Goal: Communication & Community: Answer question/provide support

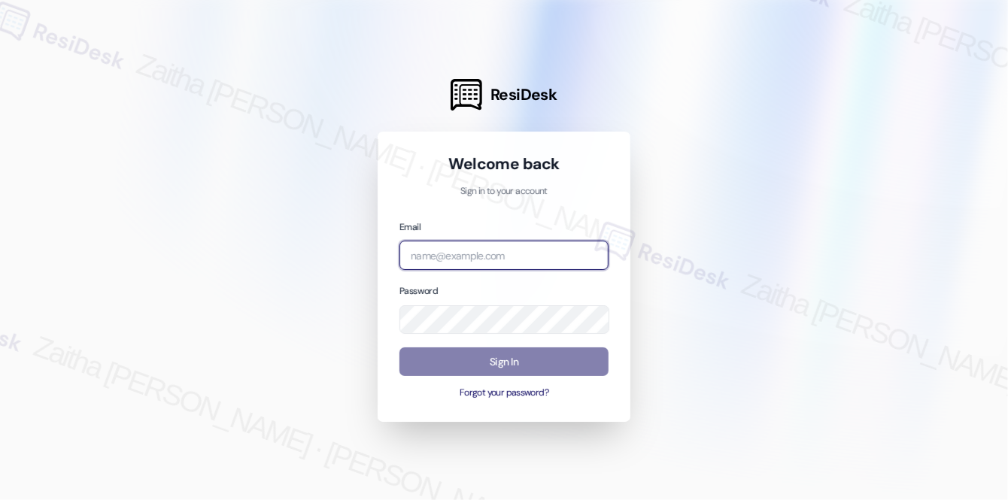
click at [485, 247] on input "email" at bounding box center [503, 255] width 209 height 29
type input "automated-surveys-meridian_management-zaitha.mae.garcia@meridian_management.com"
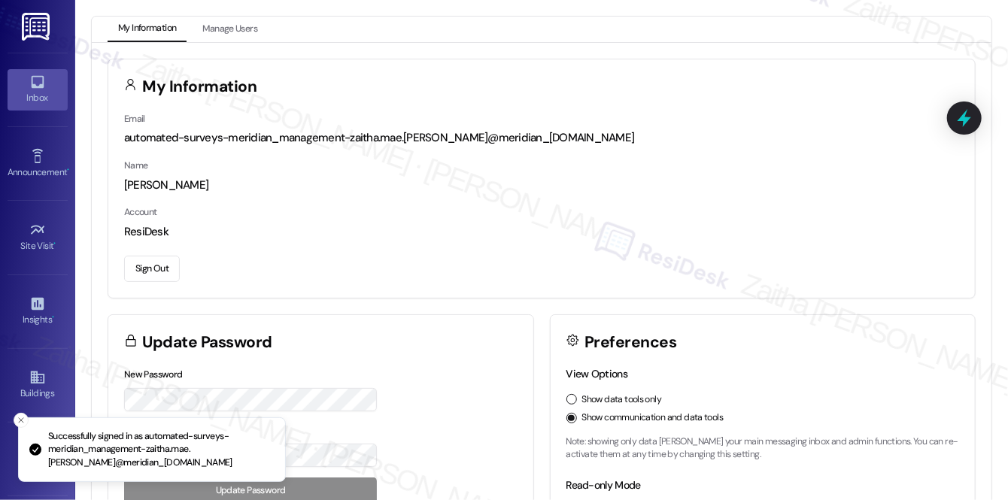
click at [25, 101] on div "Inbox" at bounding box center [37, 97] width 75 height 15
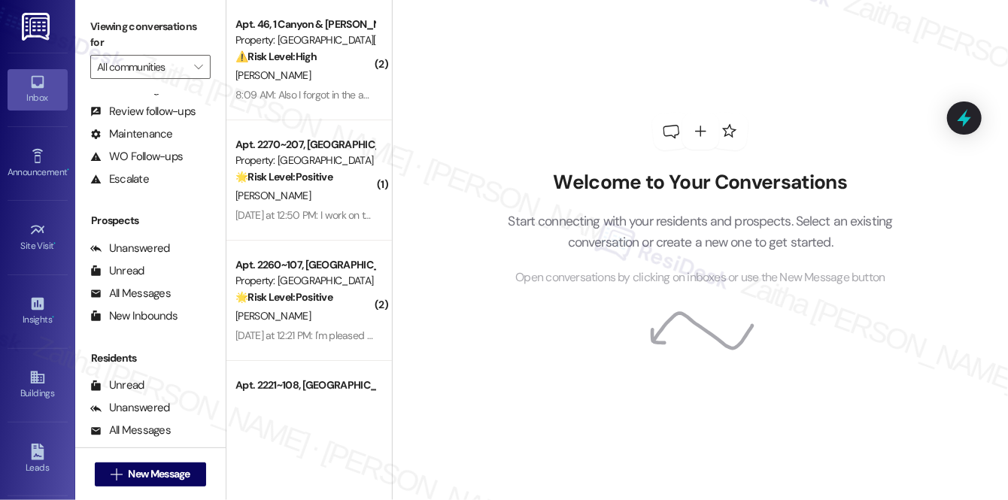
scroll to position [178, 0]
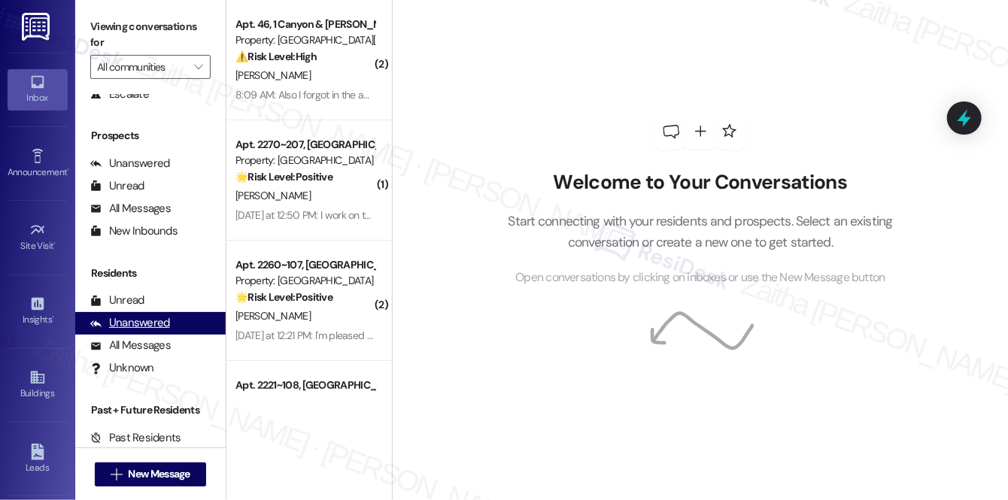
click at [144, 325] on div "Unanswered" at bounding box center [130, 323] width 80 height 16
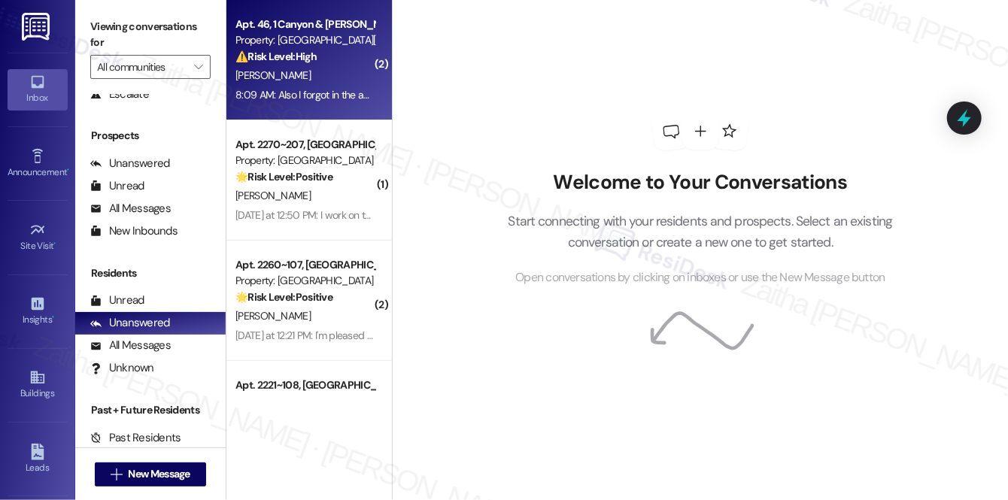
click at [329, 75] on div "T. Richards" at bounding box center [305, 75] width 142 height 19
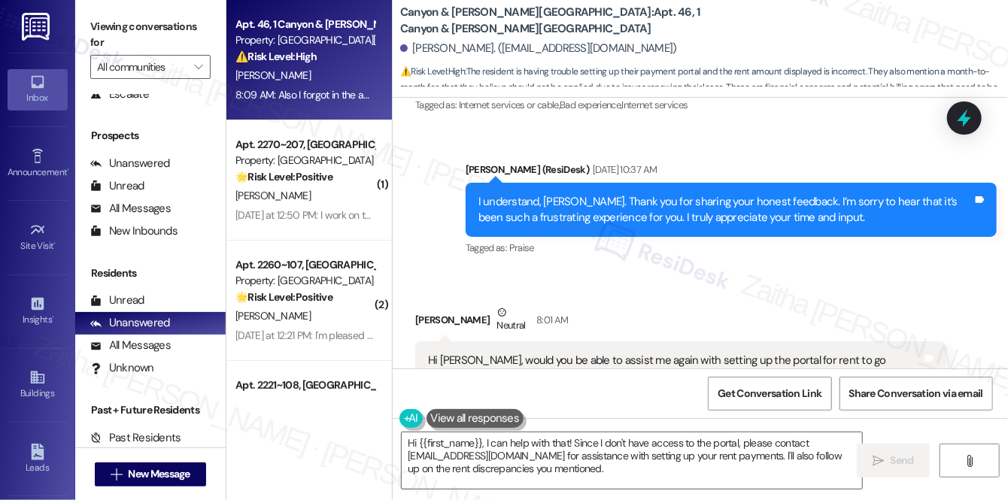
scroll to position [15131, 0]
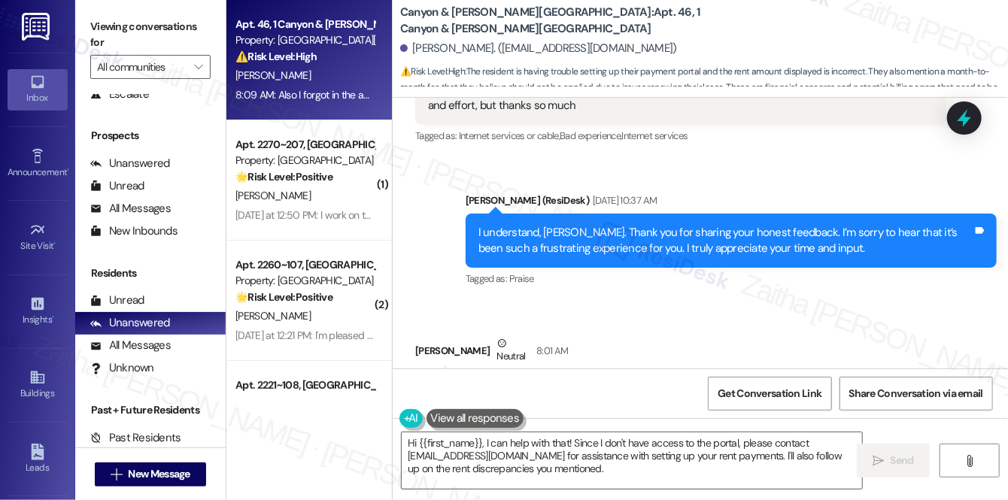
drag, startPoint x: 427, startPoint y: 166, endPoint x: 573, endPoint y: 290, distance: 191.1
click at [573, 372] on div "Hi Sarah, would you be able to assist me again with setting up the portal for r…" at bounding box center [680, 447] width 531 height 151
copy div "Hi [PERSON_NAME], would you be able to assist me again with setting up the port…"
click at [763, 336] on div "Tommie Richards Neutral 8:01 AM" at bounding box center [680, 354] width 531 height 37
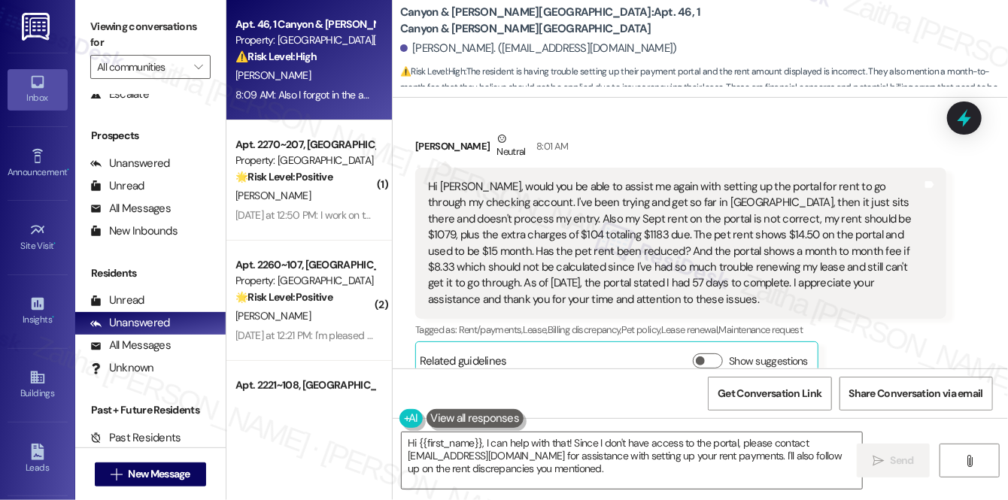
scroll to position [15403, 0]
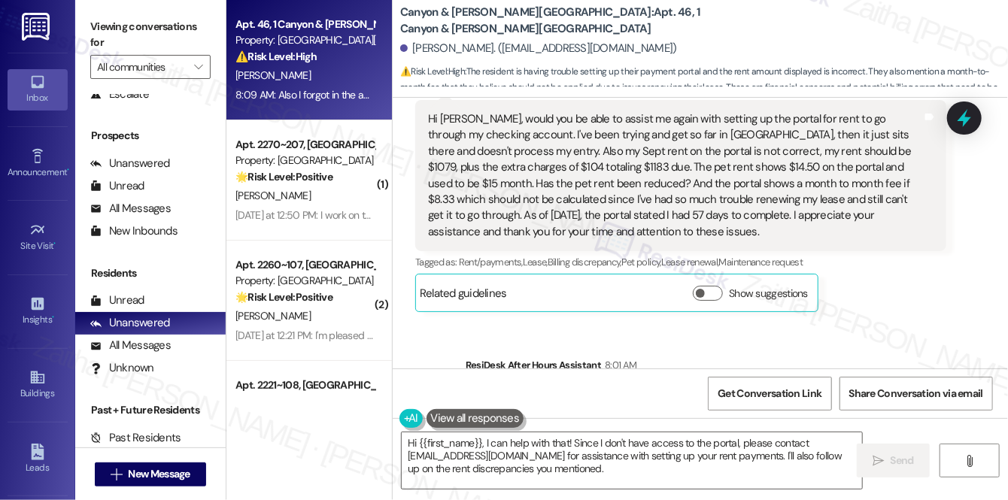
drag, startPoint x: 421, startPoint y: 317, endPoint x: 870, endPoint y: 321, distance: 449.9
copy div "Also I forgot in the above email, there is a $12.11 difference in what is owed.…"
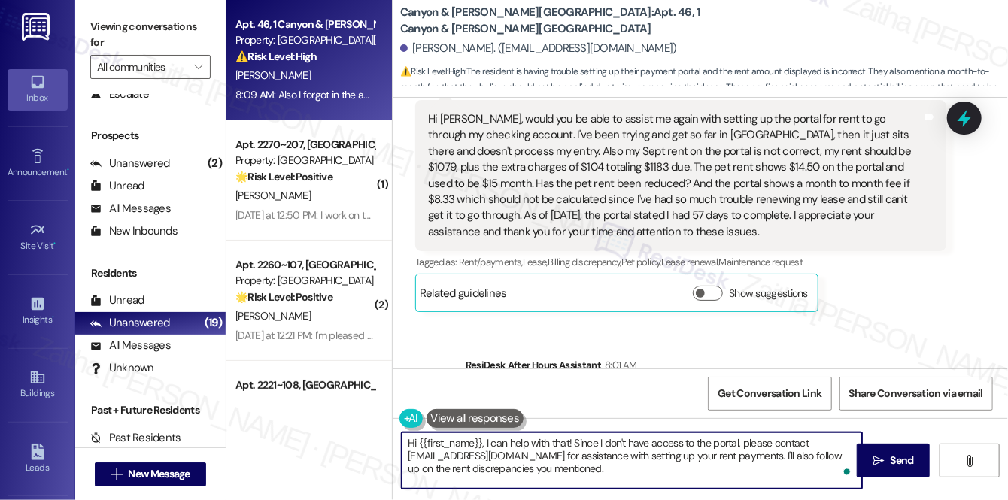
drag, startPoint x: 481, startPoint y: 442, endPoint x: 620, endPoint y: 475, distance: 142.5
click at [618, 475] on textarea "Hi {{first_name}}, I can help with that! Since I don't have access to the porta…" at bounding box center [632, 461] width 460 height 56
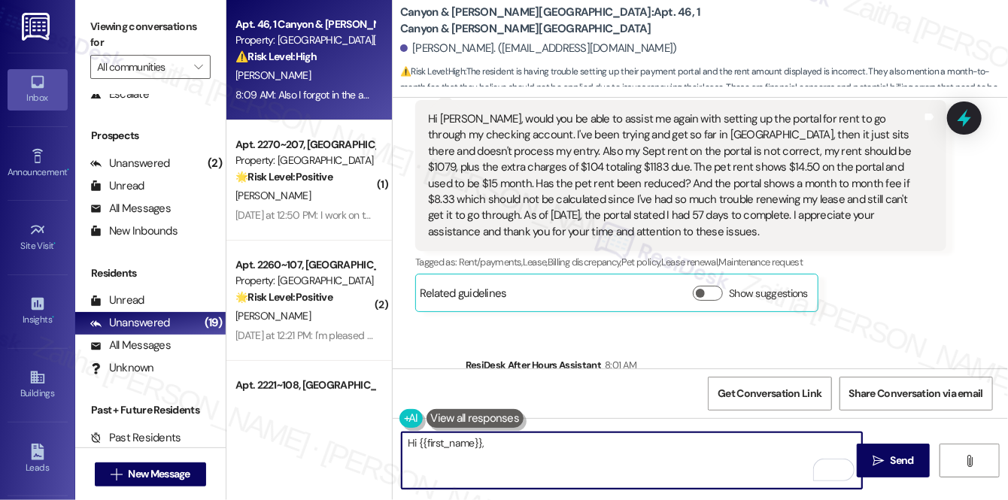
paste textarea "thank you for sharing these details. I’ll check with the team regarding the por…"
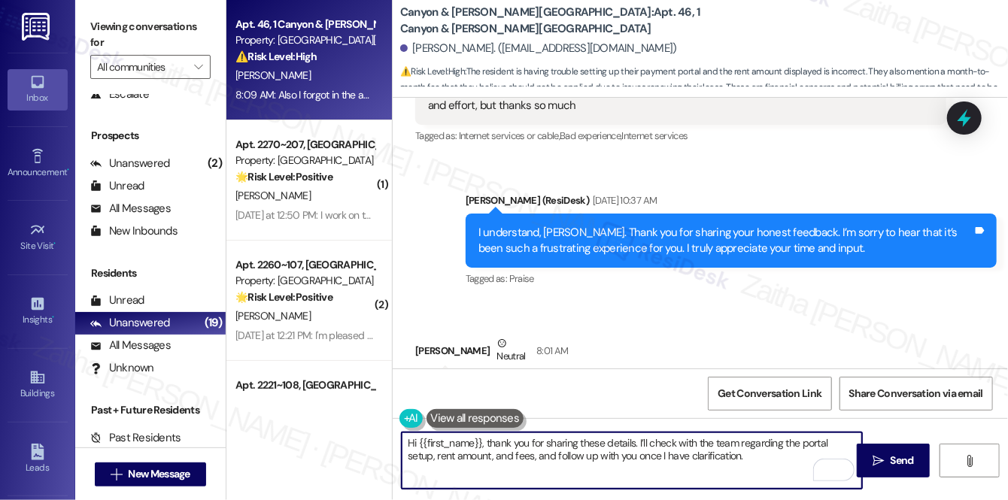
scroll to position [15130, 0]
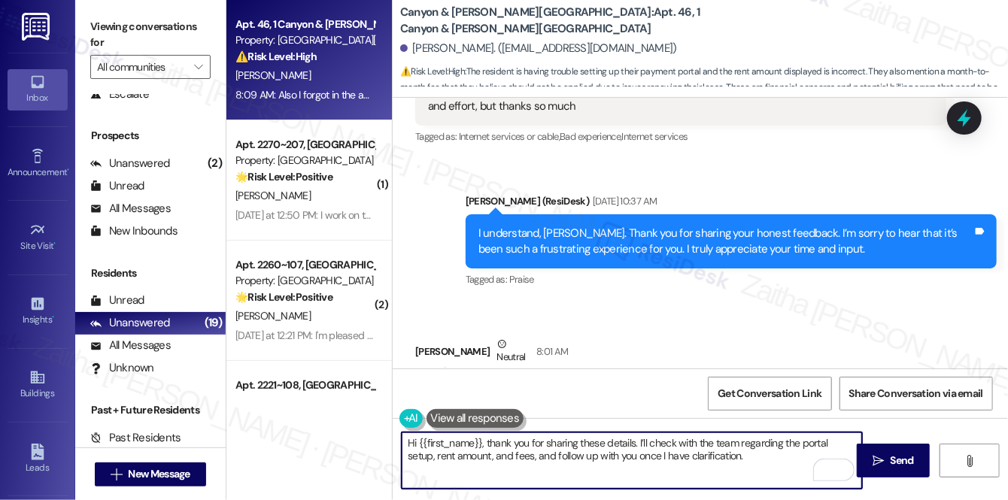
click at [485, 442] on textarea "Hi {{first_name}}, thank you for sharing these details. I’ll check with the tea…" at bounding box center [632, 461] width 460 height 56
drag, startPoint x: 543, startPoint y: 444, endPoint x: 731, endPoint y: 456, distance: 188.5
click at [734, 454] on textarea "Hi {{first_name}}, thank you for sharing these details. I’ll check with the tea…" at bounding box center [632, 461] width 460 height 56
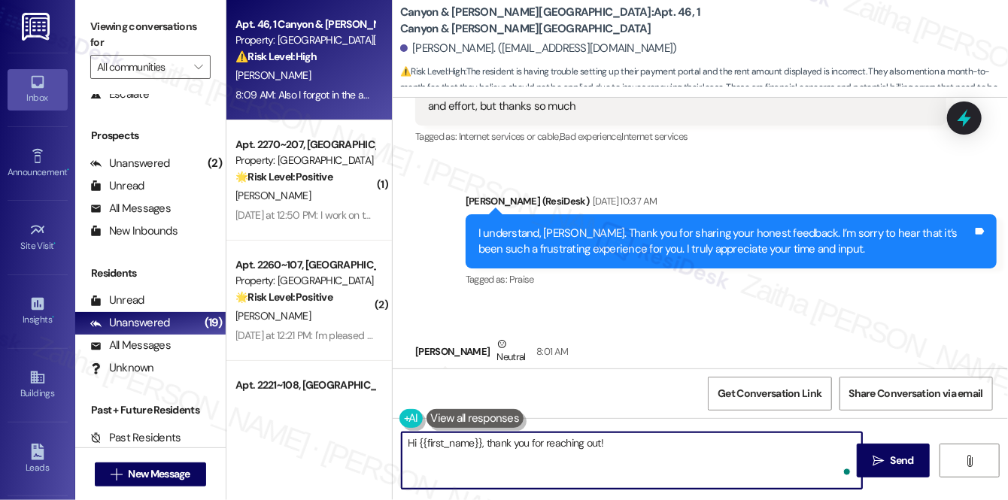
paste textarea "I understand your concerns regarding the portal setup, rent amount, and fees. I…"
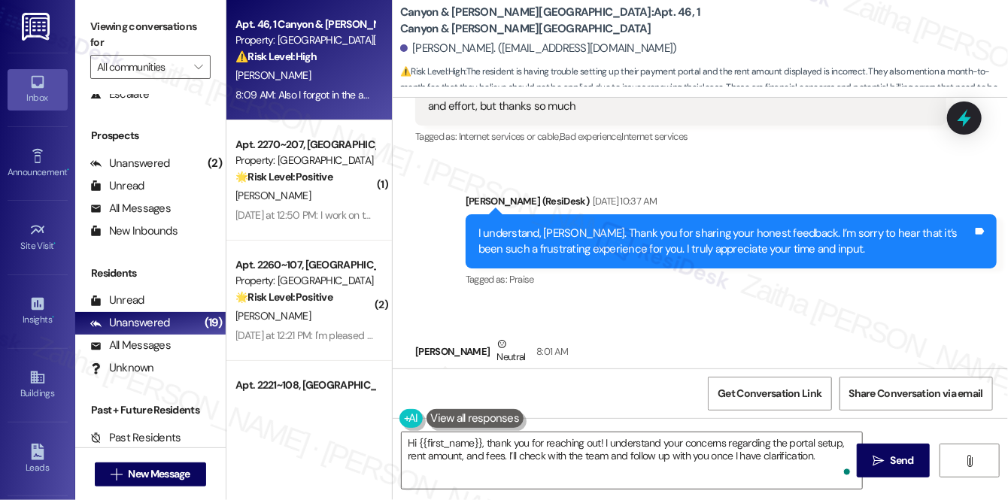
click at [700, 336] on div "Tommie Richards Neutral 8:01 AM" at bounding box center [680, 354] width 531 height 37
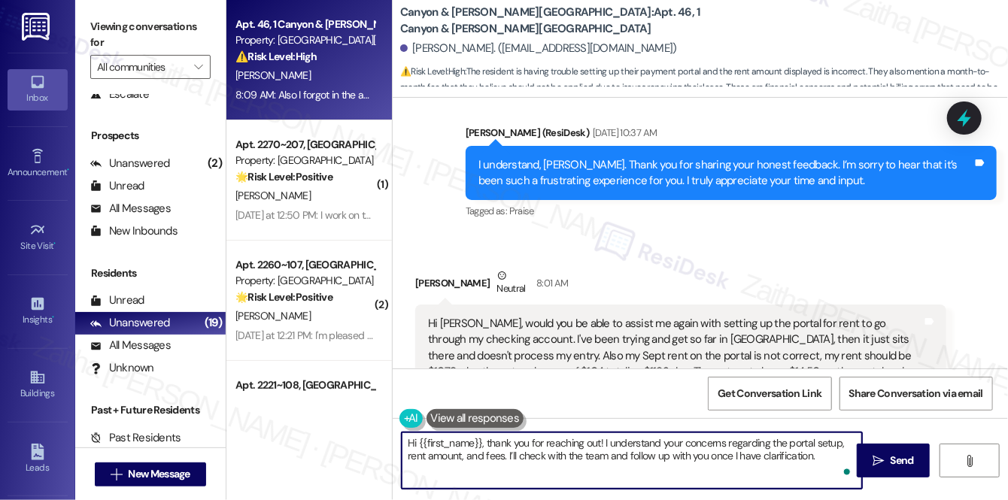
click at [546, 457] on textarea "Hi {{first_name}}, thank you for reaching out! I understand your concerns regar…" at bounding box center [632, 461] width 460 height 56
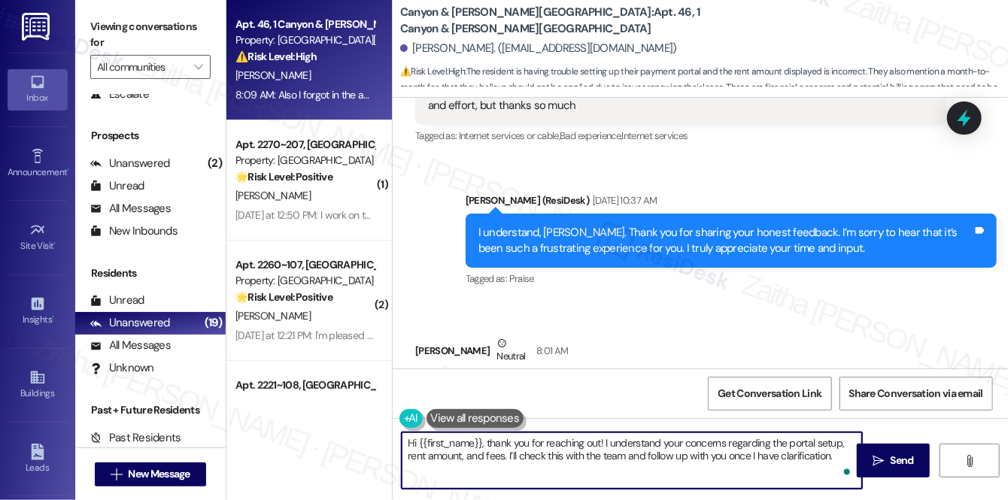
scroll to position [15403, 0]
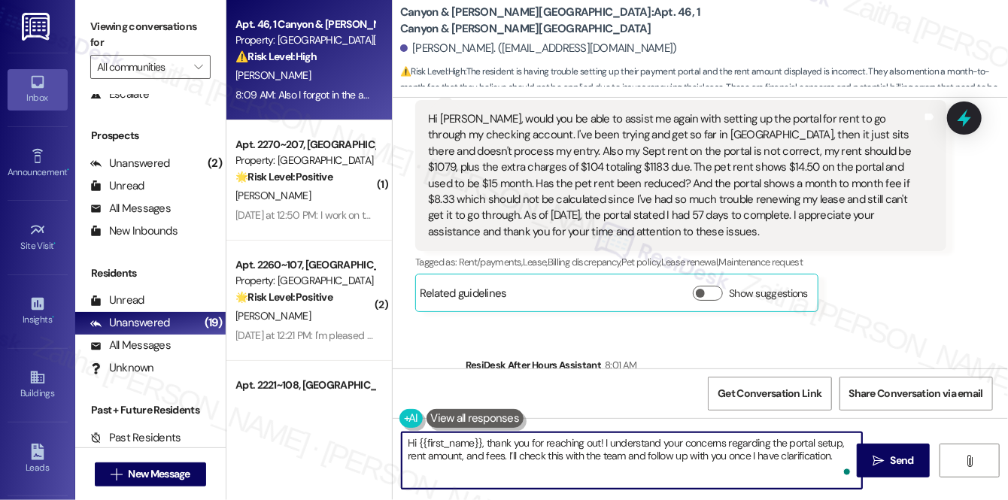
click at [835, 457] on textarea "Hi {{first_name}}, thank you for reaching out! I understand your concerns regar…" at bounding box center [632, 461] width 460 height 56
click at [623, 466] on textarea "Hi {{first_name}}, thank you for reaching out! I understand your concerns regar…" at bounding box center [632, 461] width 460 height 56
type textarea "Hi {{first_name}}, thank you for reaching out! I understand your concerns regar…"
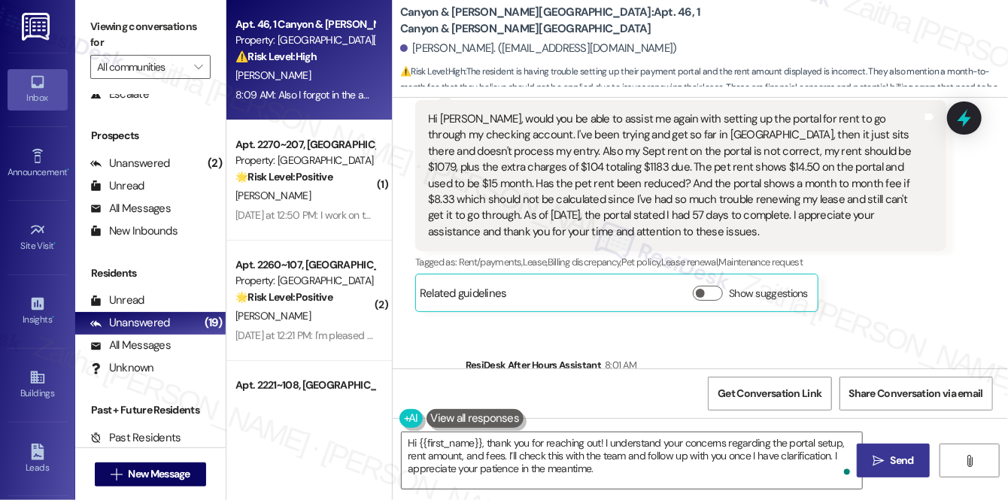
click at [889, 466] on span "Send" at bounding box center [902, 461] width 29 height 16
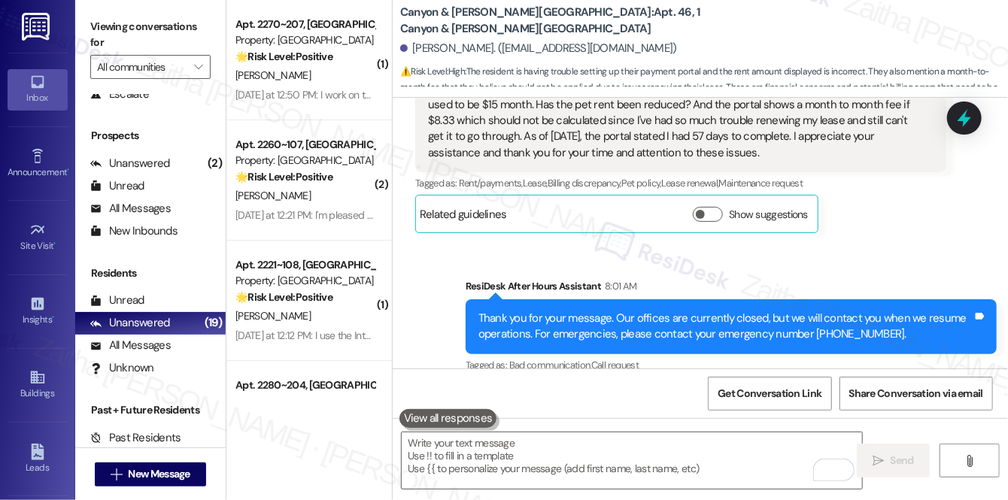
scroll to position [15541, 0]
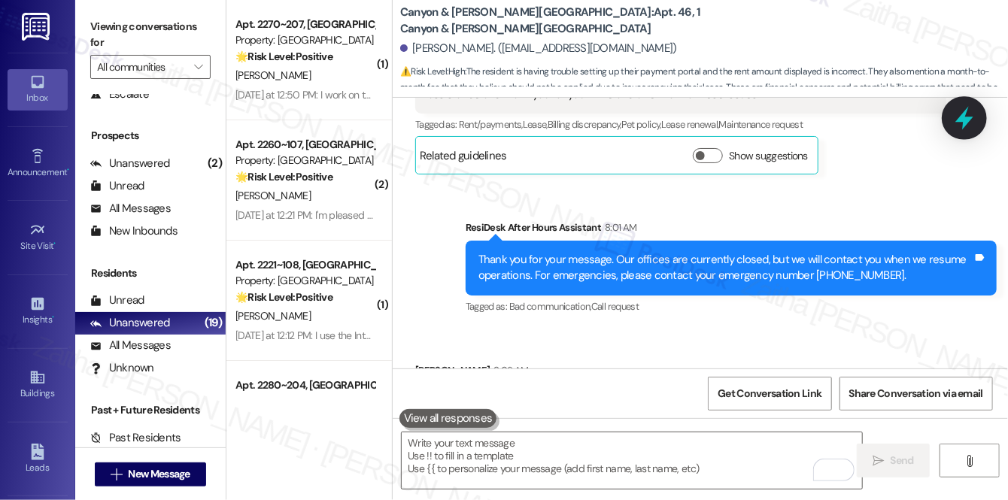
click at [959, 120] on icon at bounding box center [964, 118] width 18 height 23
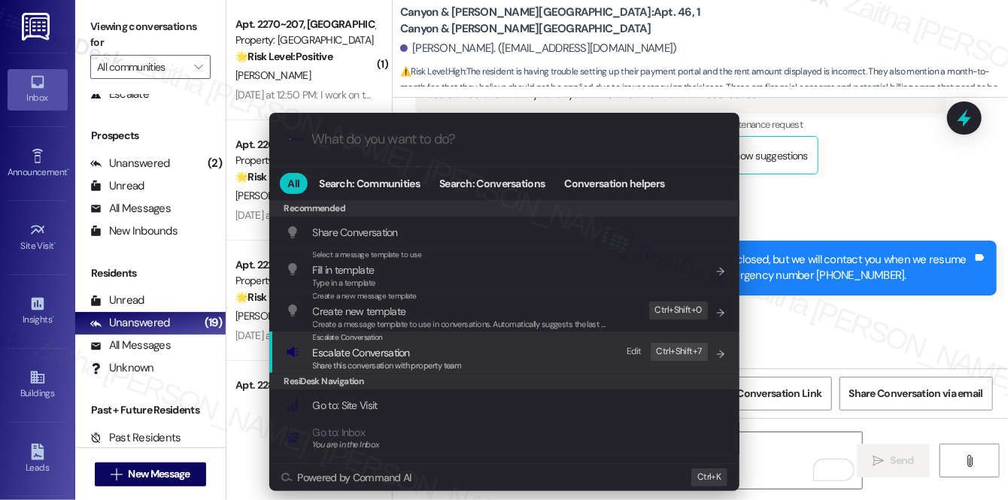
click at [359, 357] on div "Escalate Conversation Escalate Conversation Share this conversation with proper…" at bounding box center [387, 352] width 149 height 41
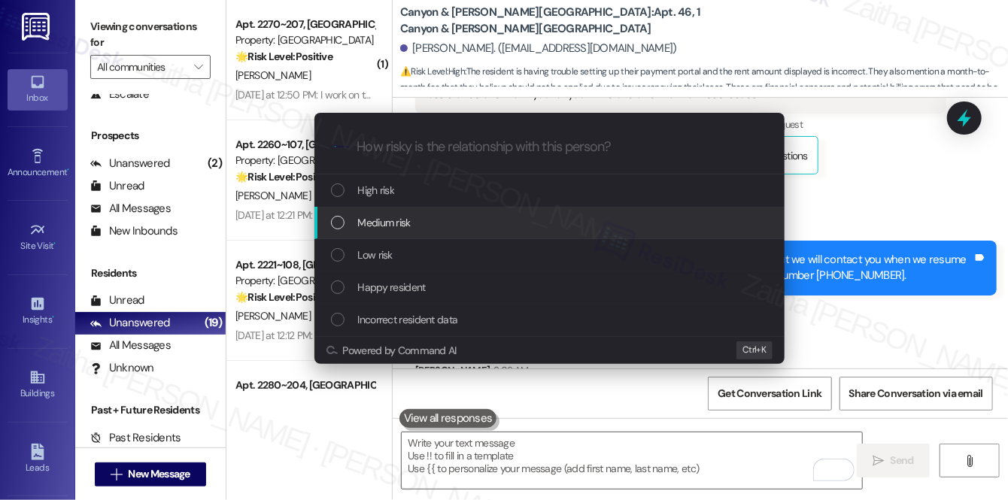
click at [387, 229] on span "Medium risk" at bounding box center [384, 222] width 53 height 17
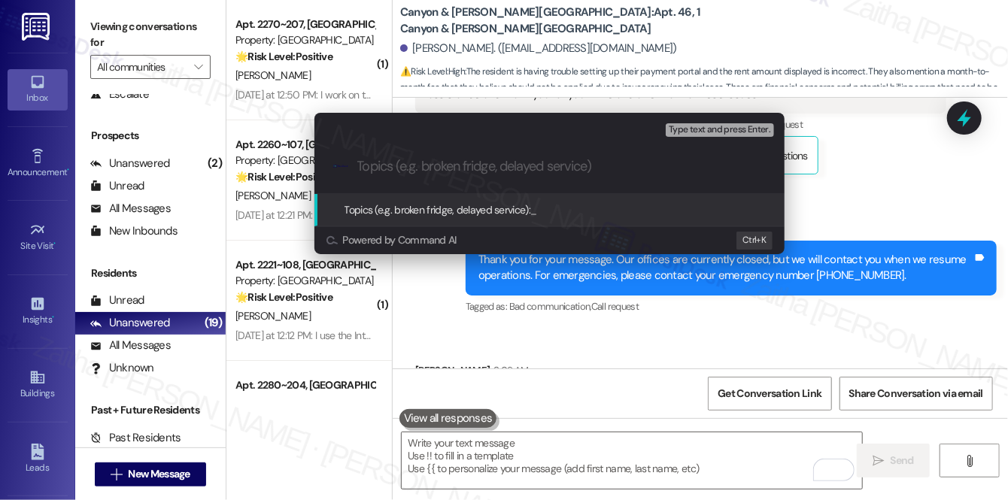
paste input "Portal and Rent Concerns"
type input "Portal and Rent Concerns"
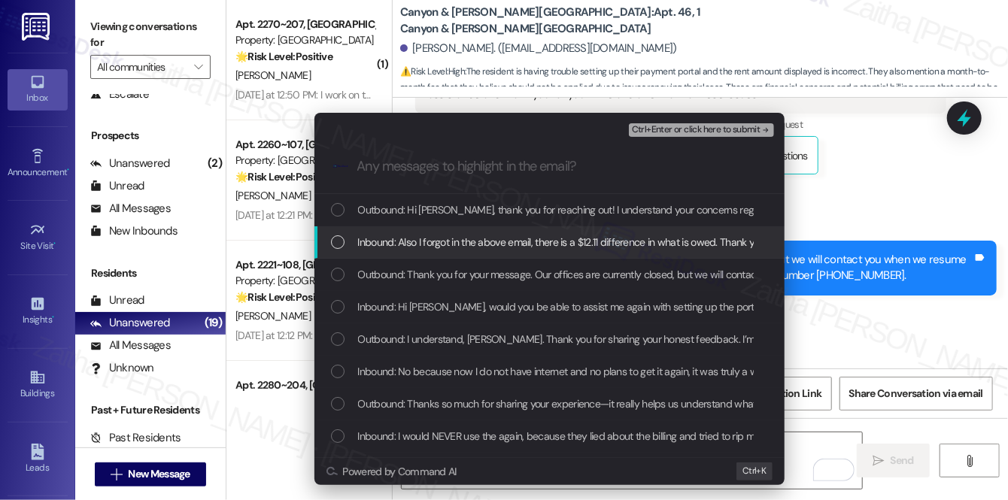
click at [453, 239] on span "Inbound: Also I forgot in the above email, there is a $12.11 difference in what…" at bounding box center [583, 242] width 450 height 17
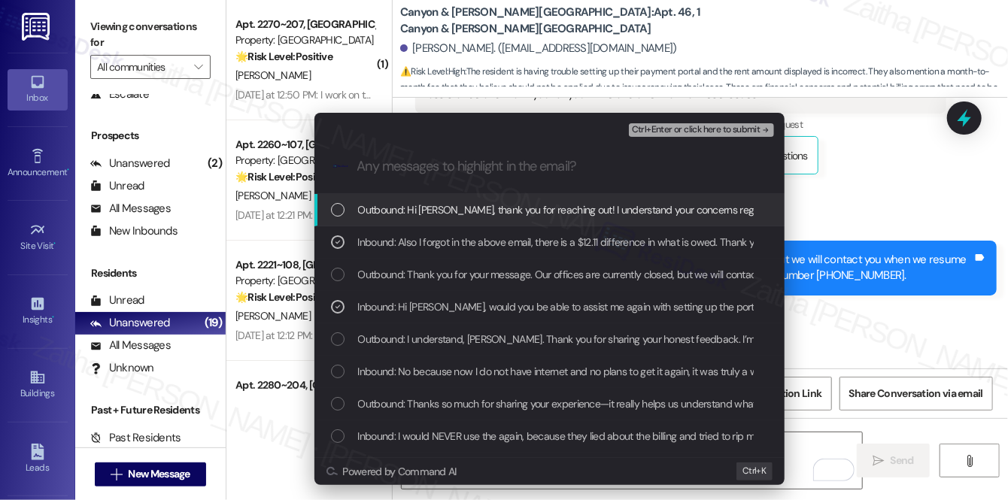
click at [670, 126] on span "Ctrl+Enter or click here to submit" at bounding box center [696, 130] width 129 height 11
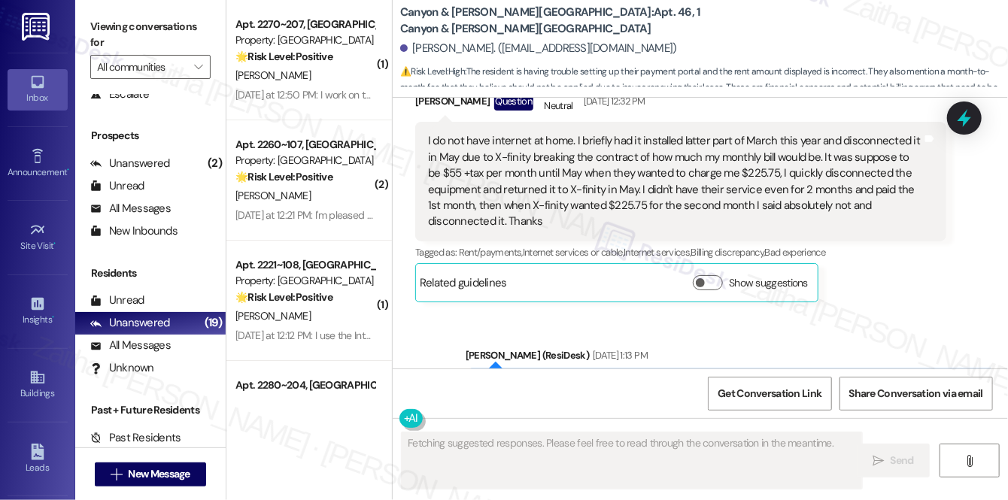
scroll to position [15403, 0]
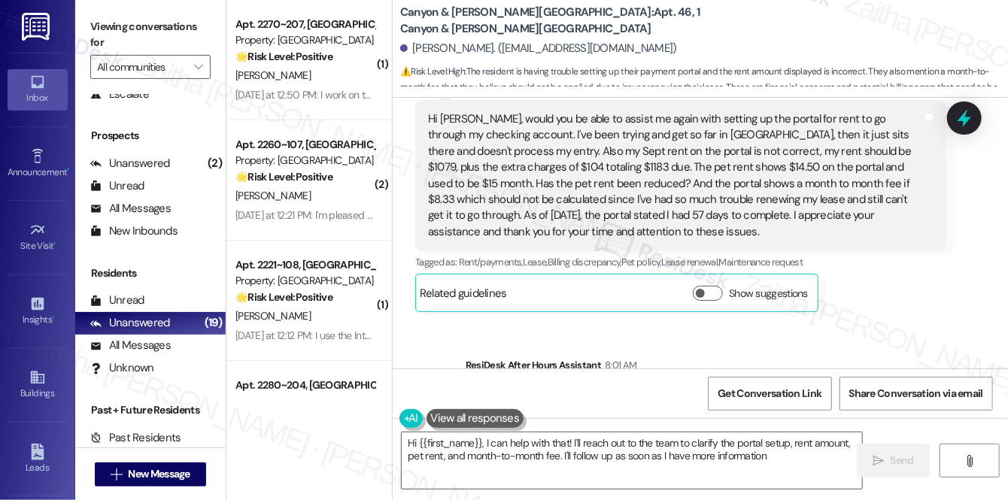
type textarea "Hi {{first_name}}, I can help with that! I'll reach out to the team to clarify …"
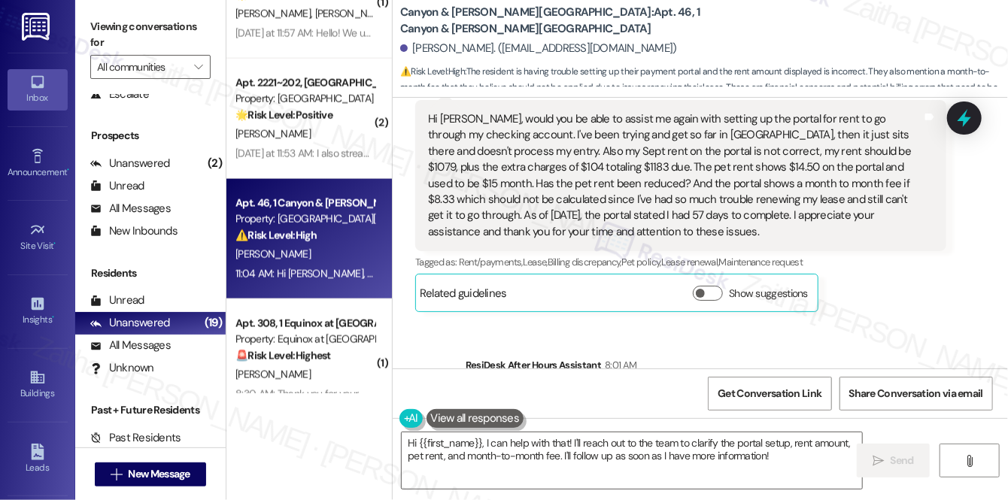
scroll to position [1025, 0]
click at [343, 261] on div "T. Richards" at bounding box center [305, 254] width 142 height 19
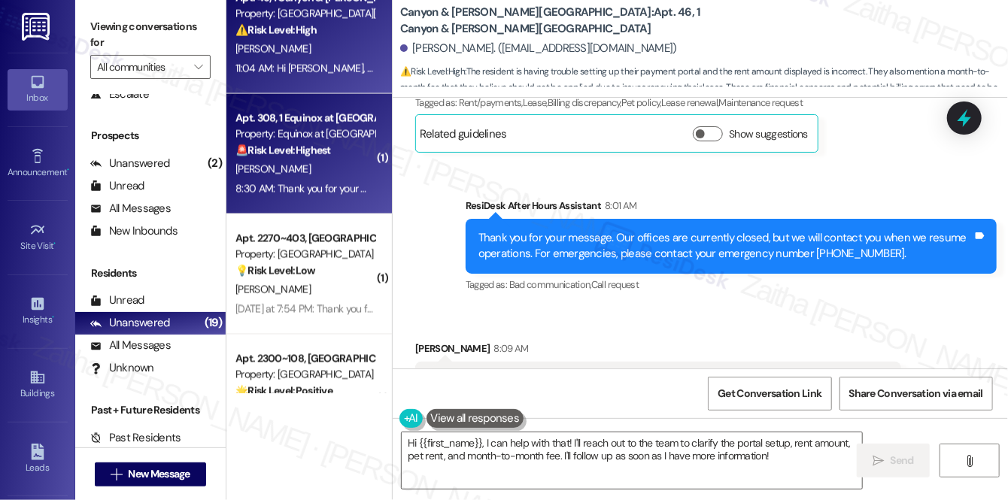
scroll to position [1231, 0]
click at [330, 166] on div "[PERSON_NAME]" at bounding box center [305, 168] width 142 height 19
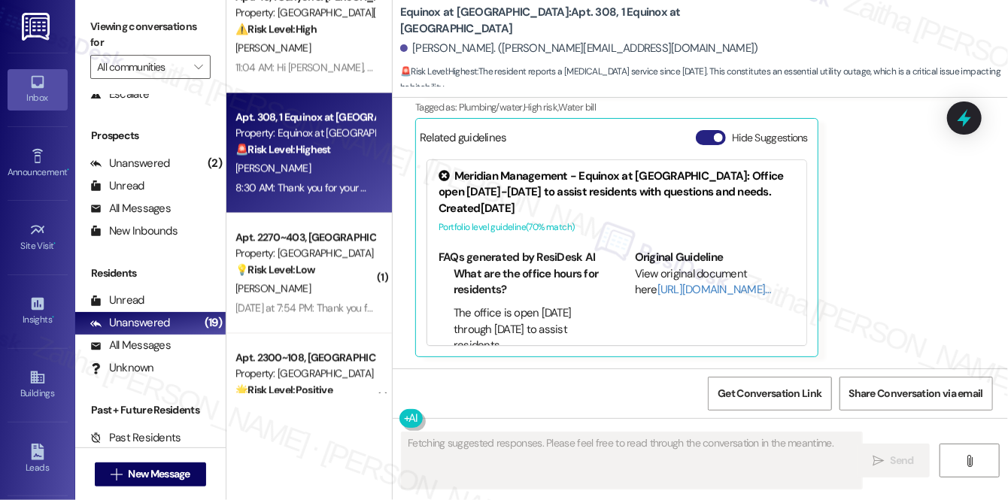
click at [700, 143] on button "Hide Suggestions" at bounding box center [711, 137] width 30 height 15
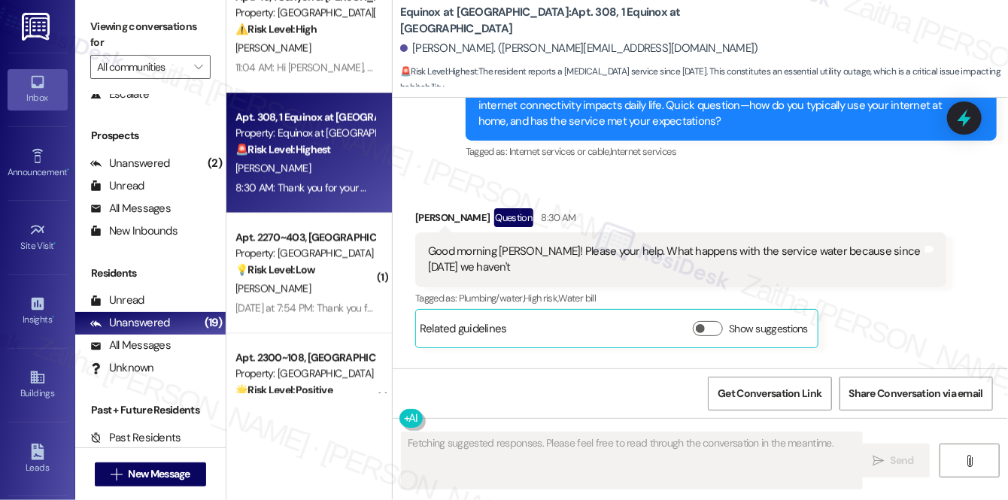
scroll to position [4115, 0]
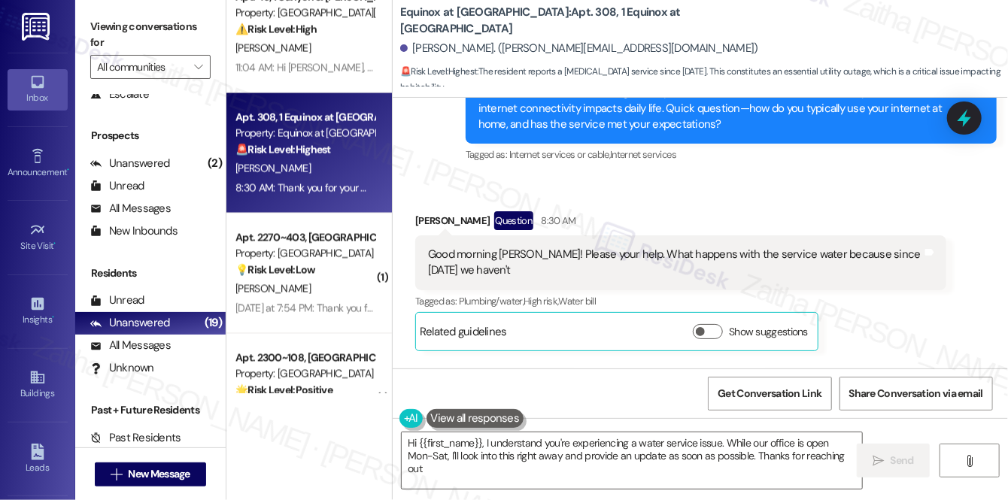
type textarea "Hi {{first_name}}, I understand you're experiencing a water service issue. Whil…"
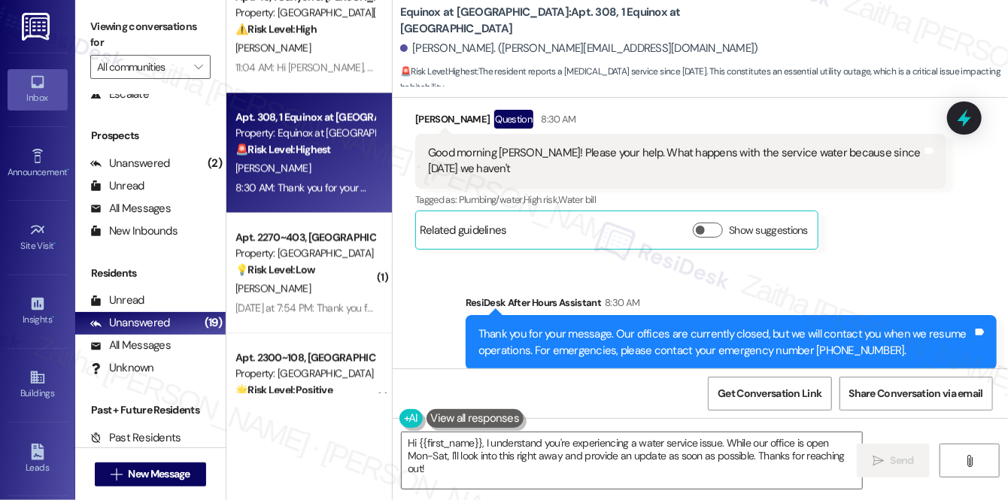
scroll to position [4184, 0]
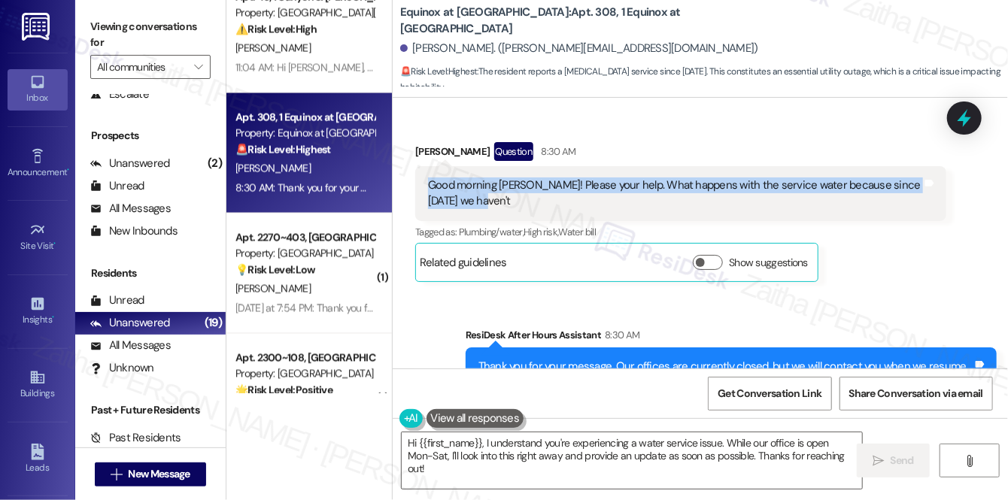
drag, startPoint x: 419, startPoint y: 185, endPoint x: 530, endPoint y: 209, distance: 113.2
click at [530, 209] on div "Good morning Sarah! Please your help. What happens with the service water becau…" at bounding box center [680, 193] width 531 height 55
copy div "Good morning Sarah! Please your help. What happens with the service water becau…"
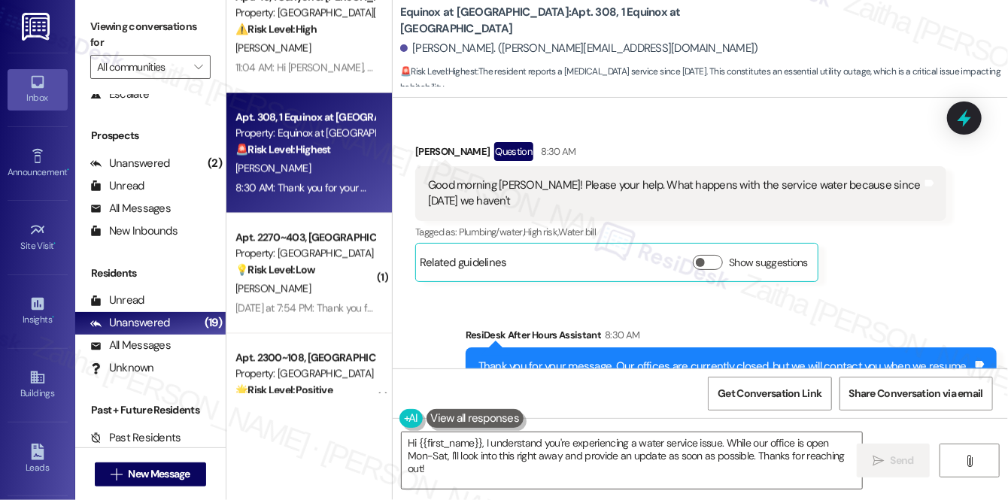
click at [648, 119] on div "Received via SMS Jose Huerta Question 8:30 AM Good morning Sarah! Please your h…" at bounding box center [700, 200] width 615 height 185
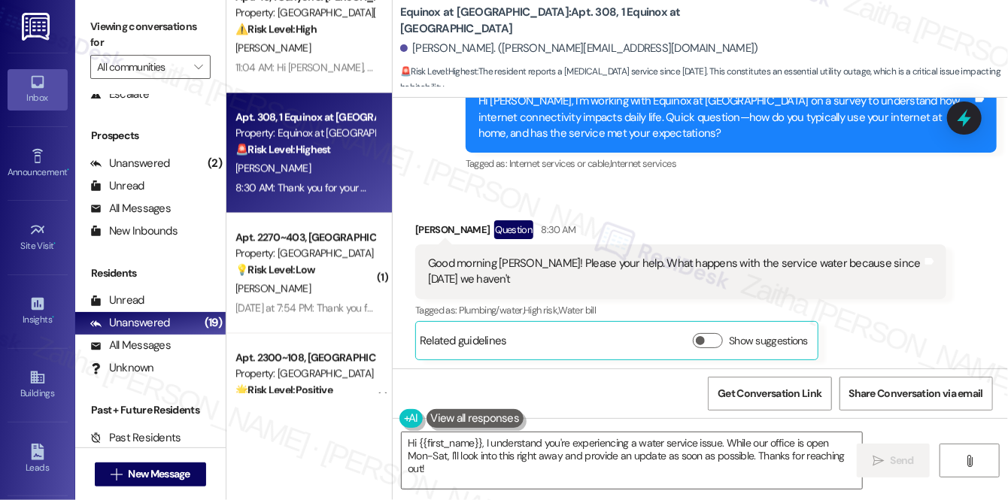
scroll to position [4048, 0]
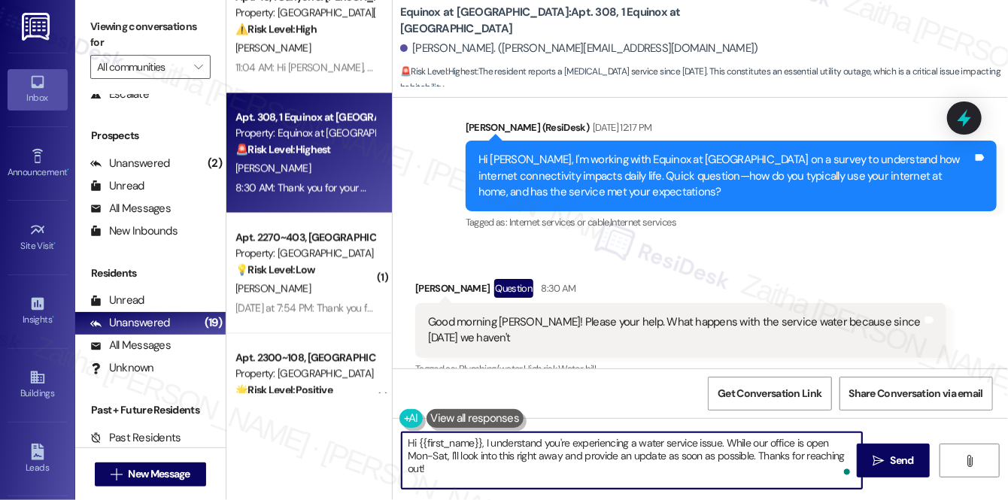
drag, startPoint x: 409, startPoint y: 445, endPoint x: 845, endPoint y: 460, distance: 435.9
click at [840, 463] on div "Hi {{first_name}}, I understand you're experiencing a water service issue. Whil…" at bounding box center [632, 461] width 462 height 58
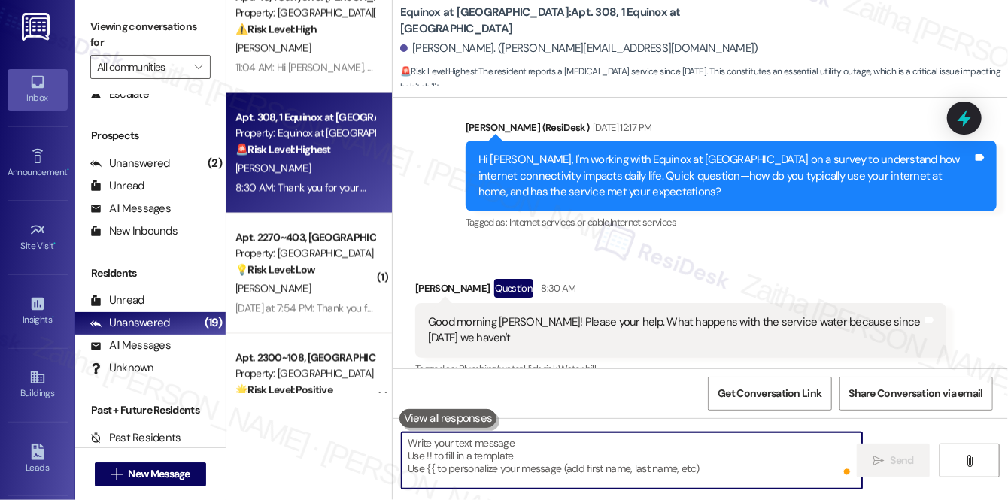
paste textarea "Thank you for reaching out. I understand your concern regarding the water servi…"
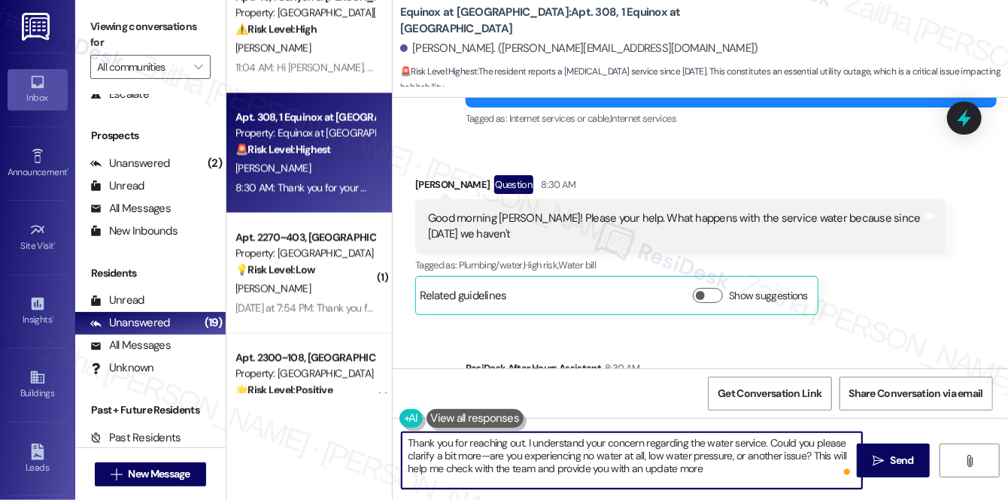
scroll to position [4184, 0]
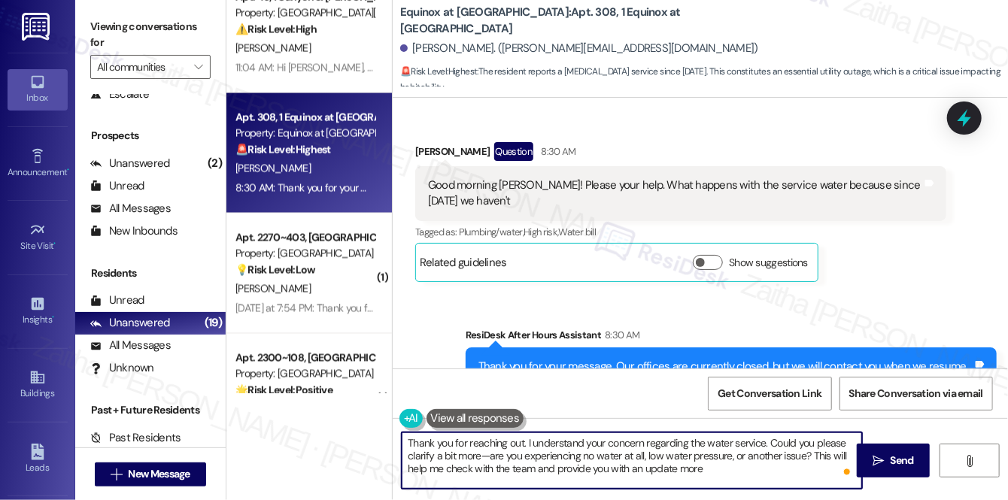
click at [430, 152] on div "Jose Huerta Question 8:30 AM" at bounding box center [680, 154] width 531 height 24
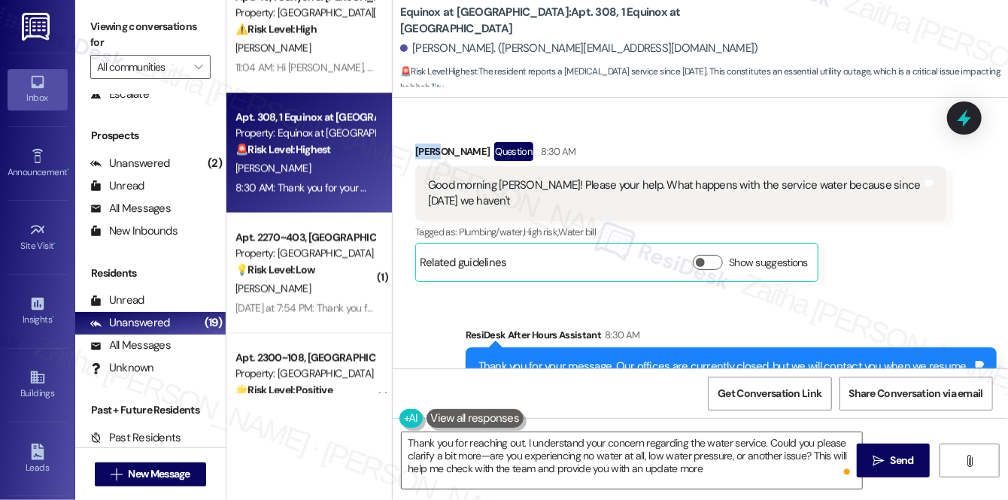
click at [430, 152] on div "Jose Huerta Question 8:30 AM" at bounding box center [680, 154] width 531 height 24
copy div "Jose"
click at [407, 439] on textarea "Thank you for reaching out. I understand your concern regarding the water servi…" at bounding box center [632, 461] width 460 height 56
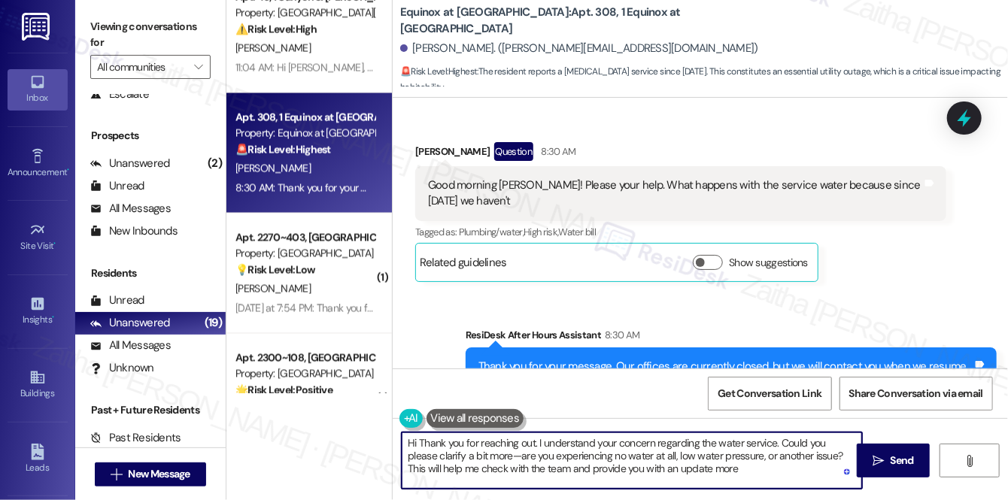
paste textarea "Jose"
click at [557, 442] on textarea "Hi Jose, thank you for reaching out. I understand your concern regarding the wa…" at bounding box center [632, 461] width 460 height 56
click at [746, 469] on textarea "Hi Jose, thank you for reaching out! I understand your concern regarding the wa…" at bounding box center [632, 461] width 460 height 56
click at [573, 468] on textarea "Hi Jose, thank you for reaching out! I understand your concern regarding the wa…" at bounding box center [632, 461] width 460 height 56
click at [570, 468] on textarea "Hi Jose, thank you for reaching out! I understand your concern regarding the wa…" at bounding box center [632, 461] width 460 height 56
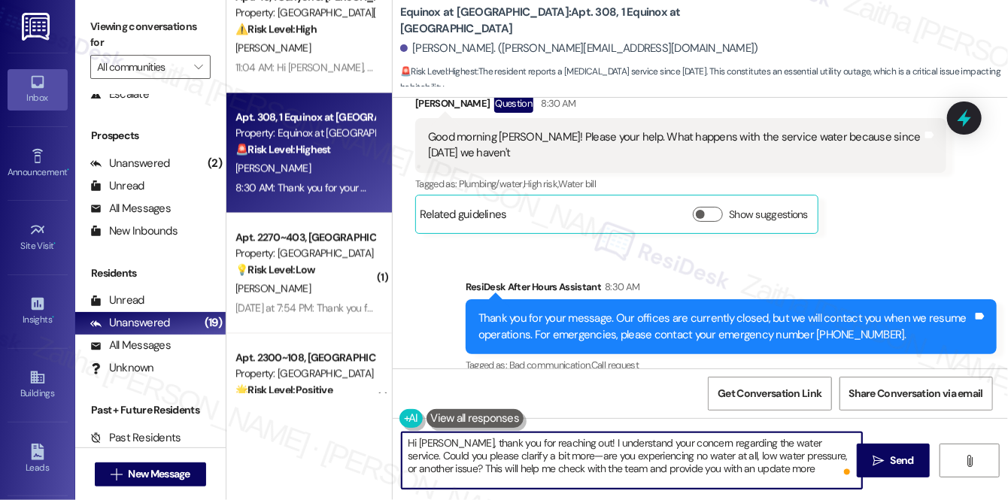
scroll to position [4252, 0]
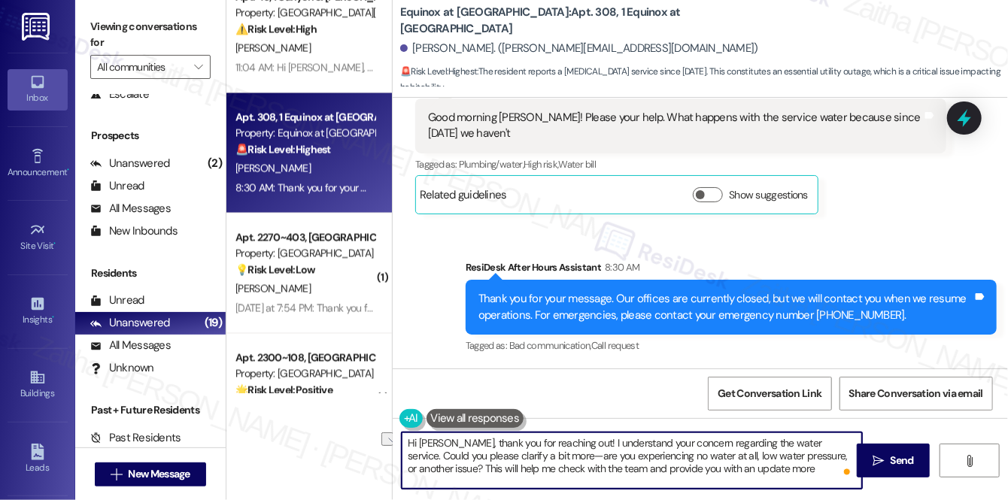
drag, startPoint x: 408, startPoint y: 469, endPoint x: 748, endPoint y: 476, distance: 340.1
click at [748, 476] on textarea "Hi Jose, thank you for reaching out! I understand your concern regarding the wa…" at bounding box center [632, 461] width 460 height 56
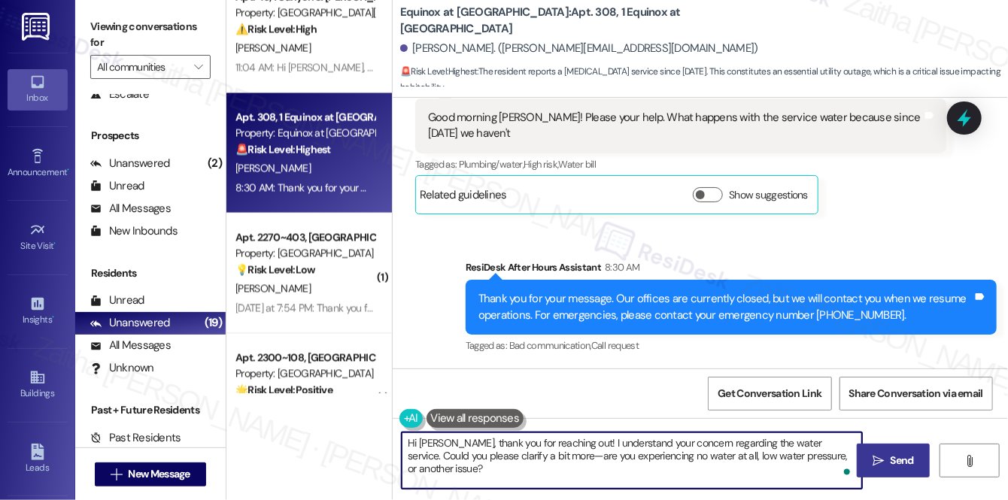
type textarea "Hi Jose, thank you for reaching out! I understand your concern regarding the wa…"
drag, startPoint x: 893, startPoint y: 451, endPoint x: 882, endPoint y: 445, distance: 12.1
click at [893, 451] on button " Send" at bounding box center [893, 461] width 73 height 34
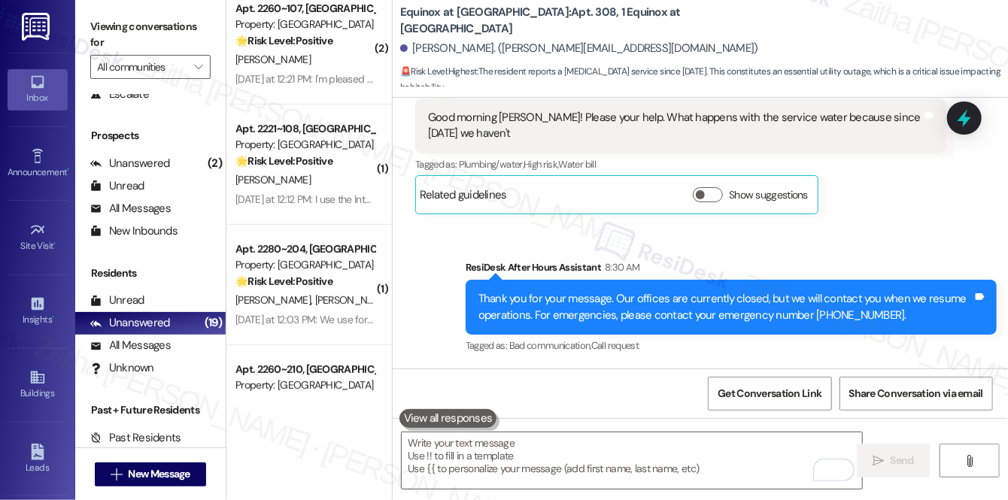
scroll to position [0, 0]
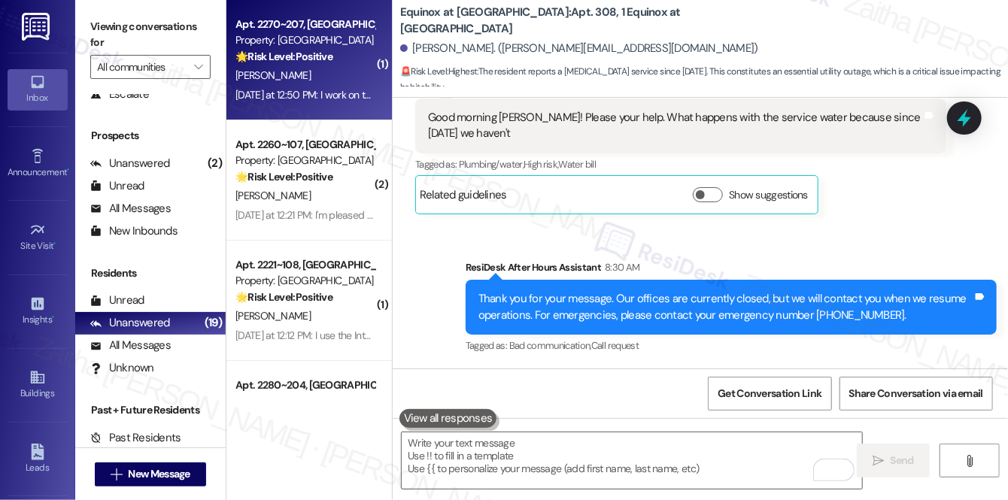
click at [343, 65] on div "🌟 Risk Level: Positive The resident is responding positively to a survey about …" at bounding box center [304, 57] width 139 height 16
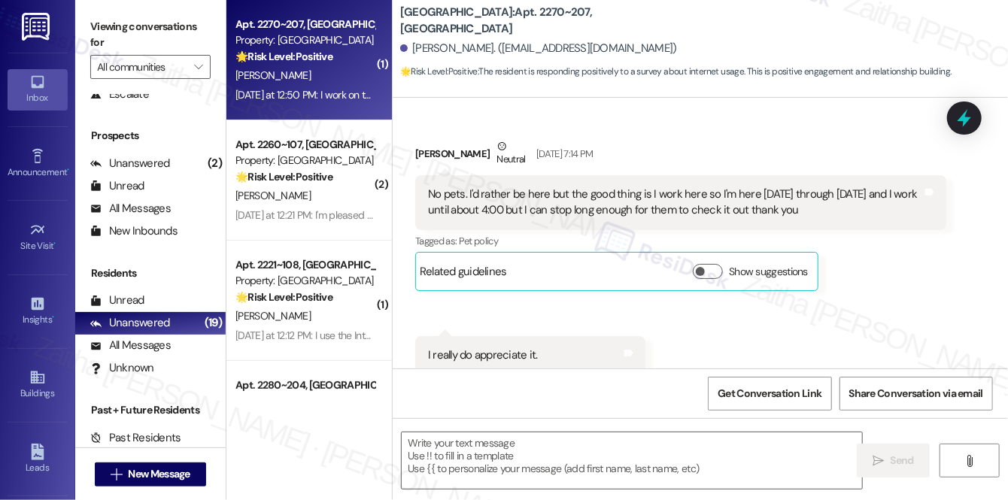
type textarea "Fetching suggested responses. Please feel free to read through the conversation…"
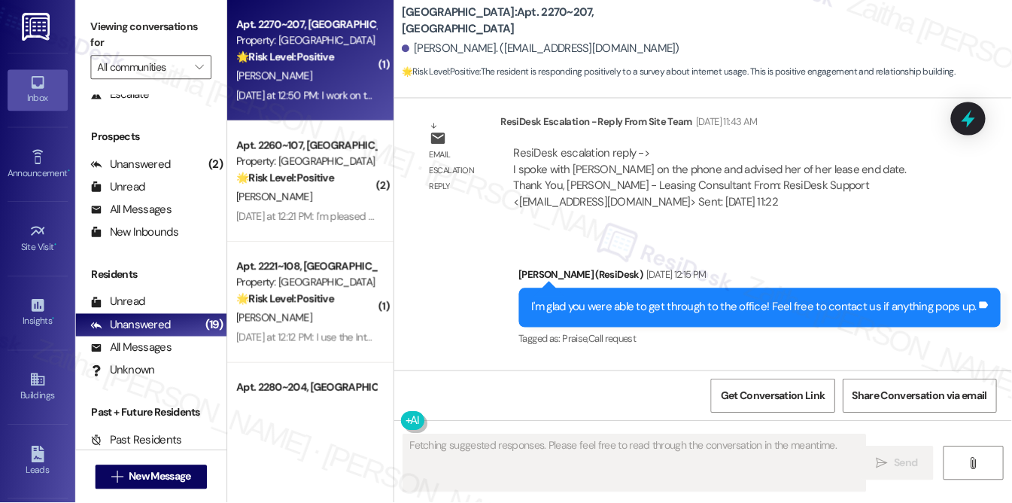
scroll to position [4443, 0]
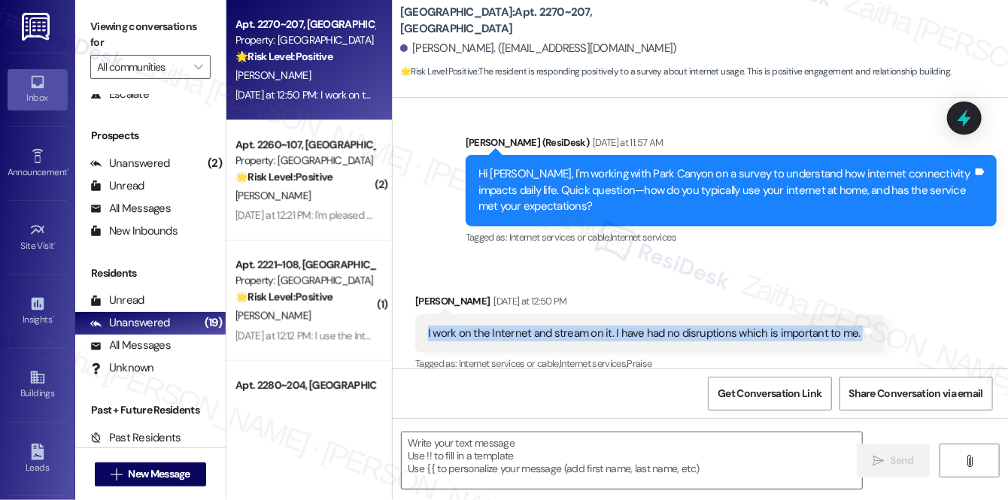
drag, startPoint x: 426, startPoint y: 313, endPoint x: 852, endPoint y: 327, distance: 426.8
click at [852, 327] on div "I work on the Internet and stream on it. I have had no disruptions which is imp…" at bounding box center [649, 333] width 469 height 38
copy div "I work on the Internet and stream on it. I have had no disruptions which is imp…"
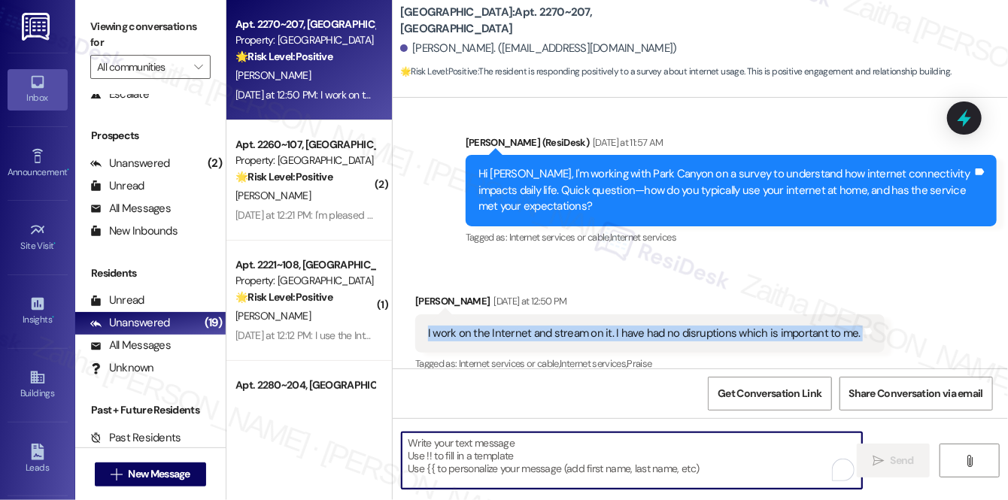
click at [492, 453] on textarea "To enrich screen reader interactions, please activate Accessibility in Grammarl…" at bounding box center [632, 461] width 460 height 56
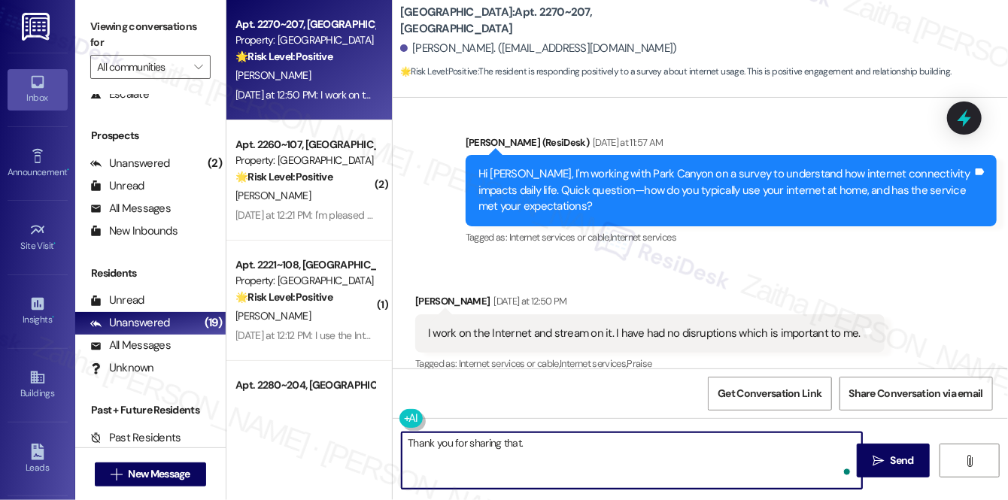
paste textarea "I’m glad to hear the internet has been working well for you with no disruptions…"
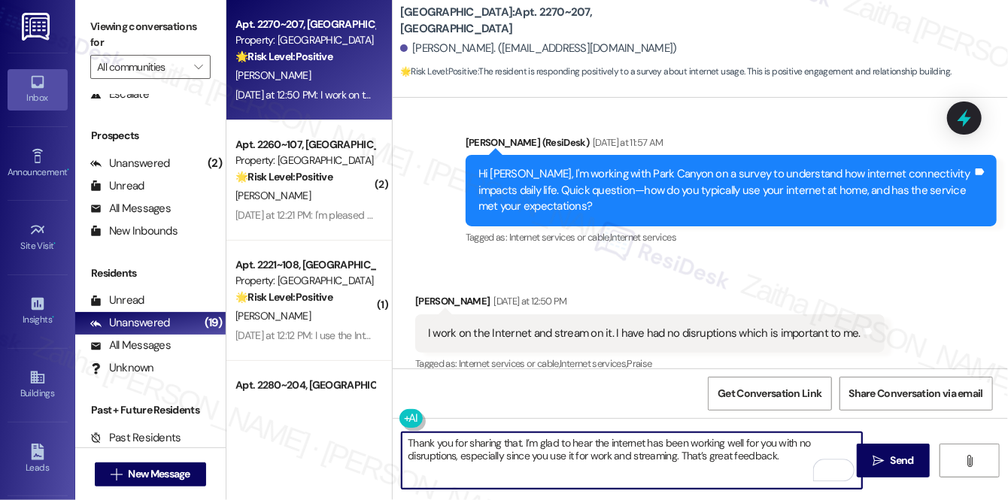
click at [421, 293] on div "Terrie Harper Yesterday at 12:50 PM" at bounding box center [649, 303] width 469 height 21
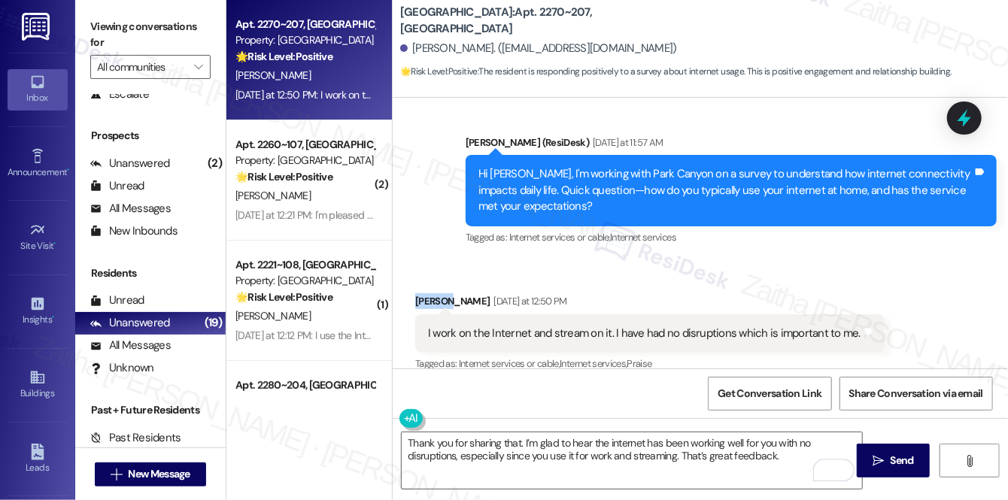
click at [421, 293] on div "Terrie Harper Yesterday at 12:50 PM" at bounding box center [649, 303] width 469 height 21
copy div "Terrie"
click at [518, 439] on textarea "Thank you for sharing that. I’m glad to hear the internet has been working well…" at bounding box center [632, 461] width 460 height 56
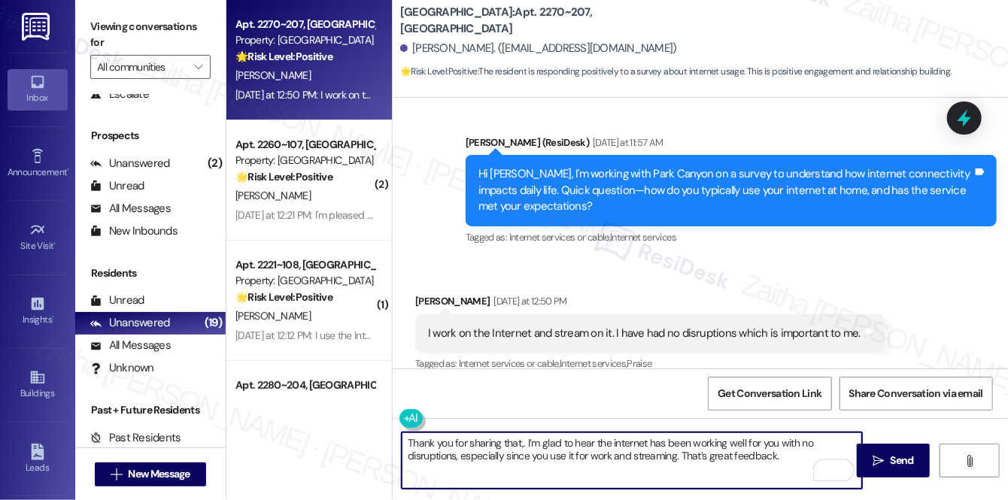
paste textarea "Terrie"
drag, startPoint x: 680, startPoint y: 455, endPoint x: 782, endPoint y: 456, distance: 102.3
click at [782, 456] on textarea "Thank you for sharing that, Terrie. I’m glad to hear the internet has been work…" at bounding box center [632, 461] width 460 height 56
paste textarea "Is there anything that would make your experience even better?"
type textarea "Thank you for sharing that, Terrie. I’m glad to hear the internet has been work…"
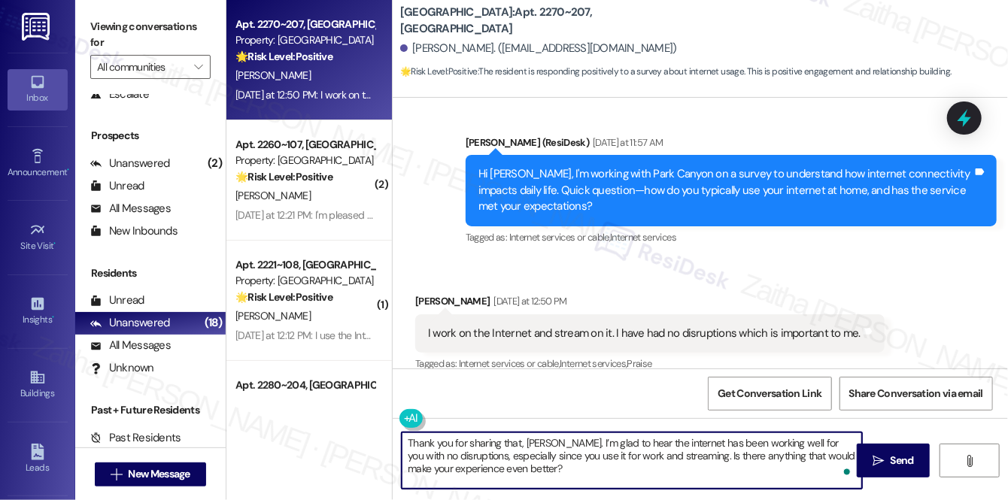
click at [539, 469] on textarea "Thank you for sharing that, Terrie. I’m glad to hear the internet has been work…" at bounding box center [632, 461] width 460 height 56
click at [895, 463] on span "Send" at bounding box center [902, 461] width 23 height 16
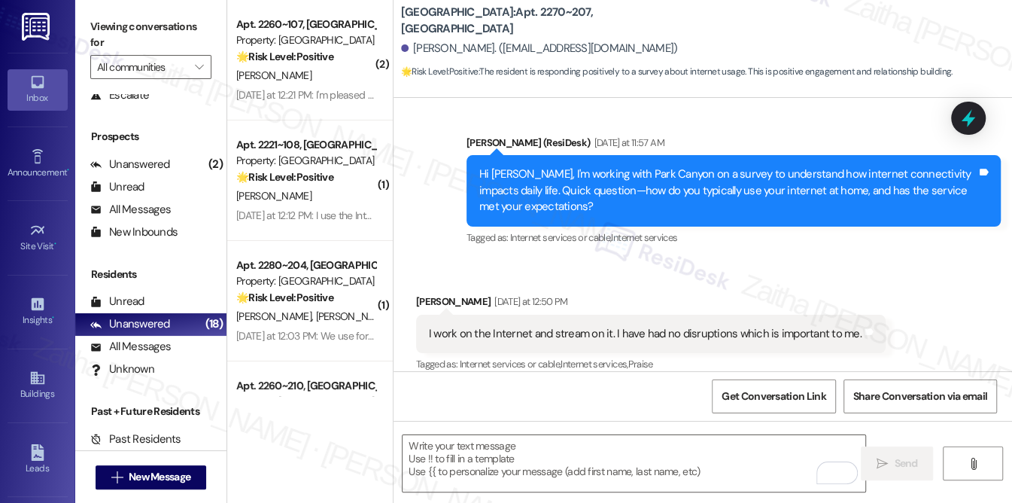
scroll to position [176, 0]
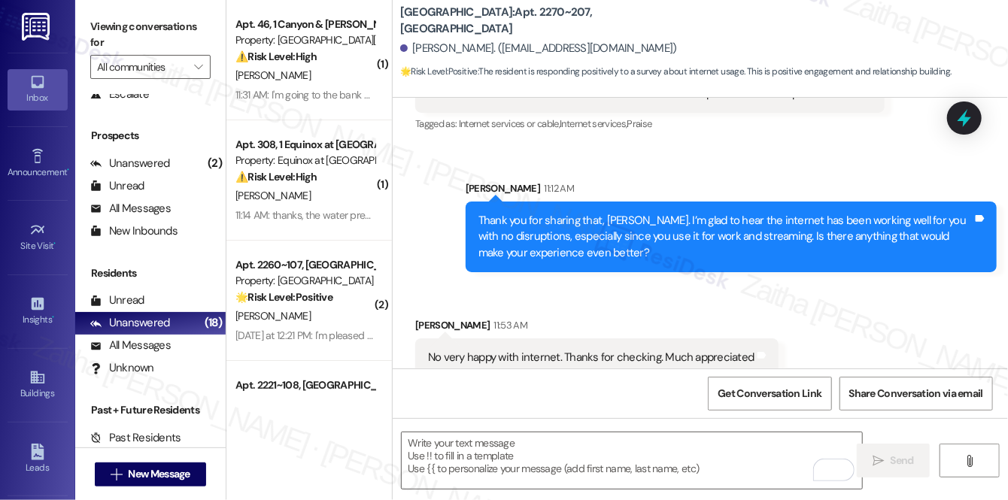
scroll to position [4686, 0]
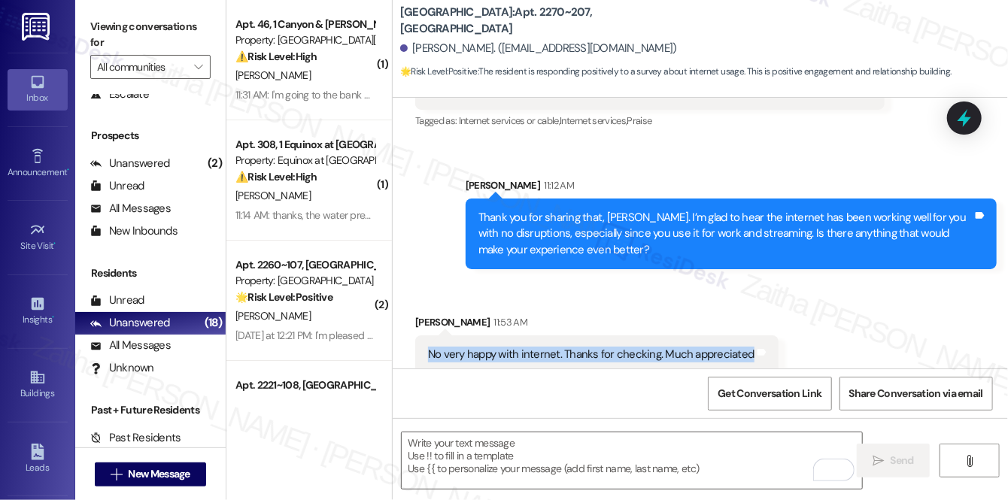
drag, startPoint x: 421, startPoint y: 337, endPoint x: 763, endPoint y: 345, distance: 341.6
click at [763, 345] on div "No very happy with internet. Thanks for checking. Much appreciated Tags and not…" at bounding box center [596, 355] width 363 height 38
copy div "No very happy with internet. Thanks for checking. Much appreciated Tags and not…"
click at [545, 378] on div "Get Conversation Link Share Conversation via email" at bounding box center [700, 394] width 615 height 50
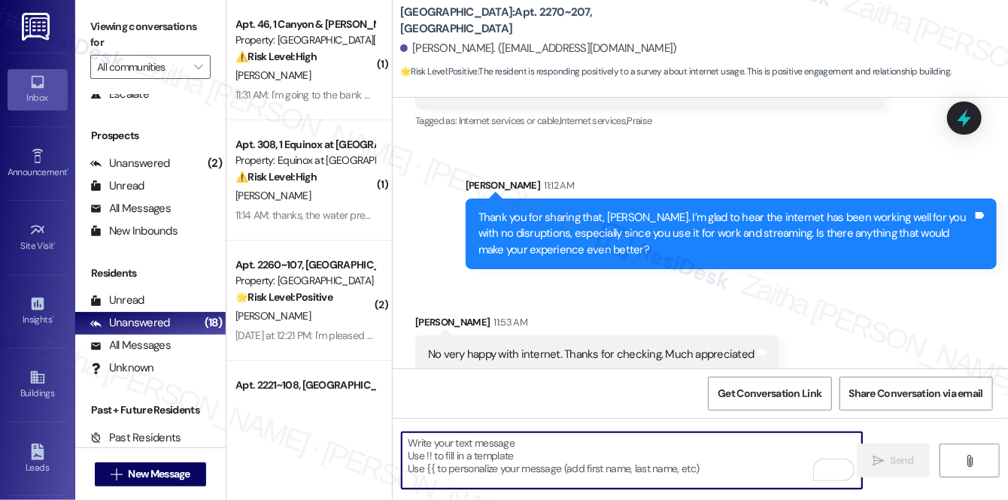
click at [415, 451] on textarea "To enrich screen reader interactions, please activate Accessibility in Grammarl…" at bounding box center [632, 461] width 460 height 56
paste textarea "Thanks so much for sharing your experience—it really helps us understand what m…"
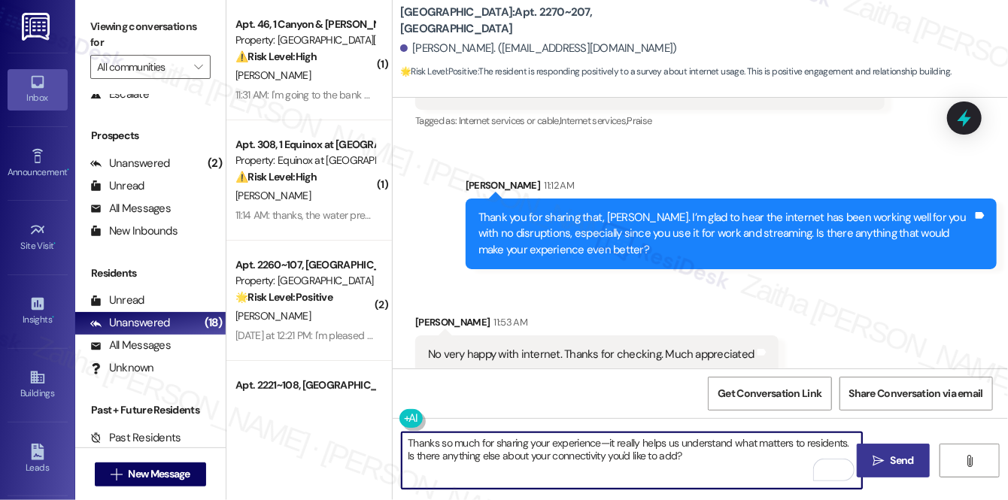
type textarea "Thanks so much for sharing your experience—it really helps us understand what m…"
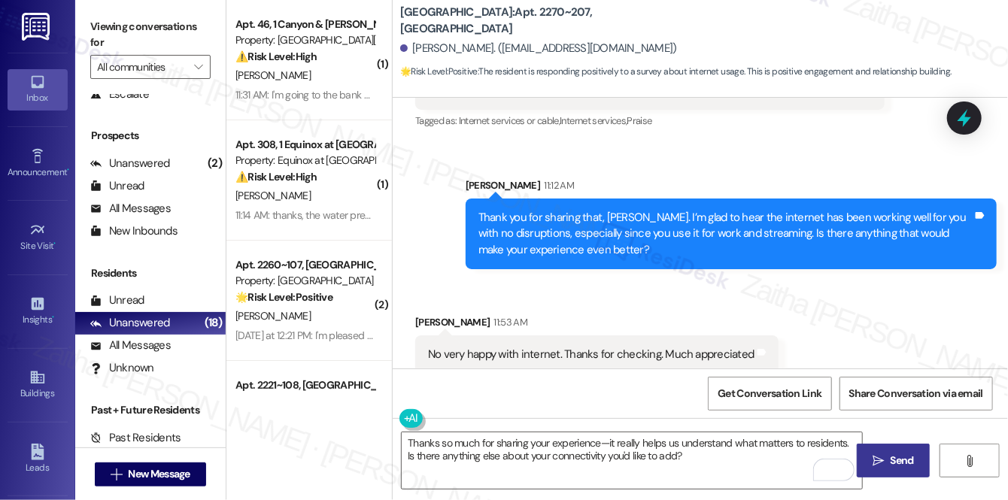
click at [882, 454] on span " Send" at bounding box center [893, 461] width 47 height 16
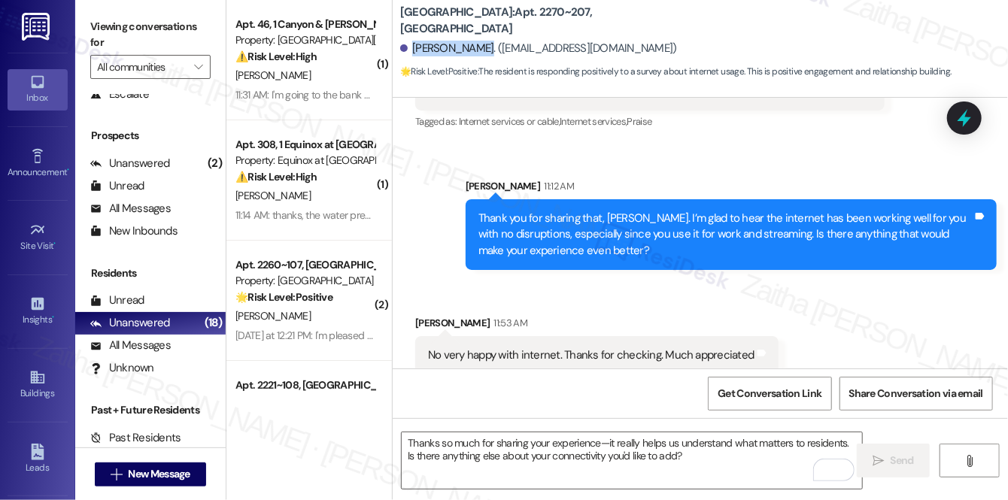
drag, startPoint x: 412, startPoint y: 44, endPoint x: 469, endPoint y: 39, distance: 57.4
click at [469, 39] on div "Terrie Harper. (terrieharper@gmail.com)" at bounding box center [704, 49] width 608 height 30
copy div "Terrie Harper"
drag, startPoint x: 491, startPoint y: 17, endPoint x: 536, endPoint y: 12, distance: 46.1
click at [536, 12] on b "Park Canyon: Apt. 2270~207, 1 Park Canyon" at bounding box center [550, 21] width 301 height 32
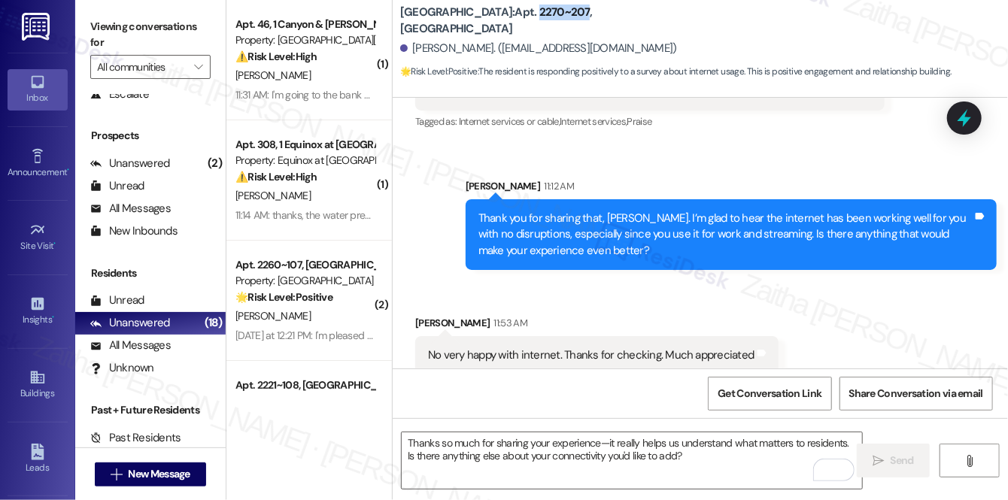
copy b "2270~207"
drag, startPoint x: 466, startPoint y: 336, endPoint x: 557, endPoint y: 331, distance: 91.9
click at [557, 348] on div "No very happy with internet. Thanks for checking. Much appreciated" at bounding box center [591, 356] width 327 height 16
copy div "happy with internet."
click at [773, 391] on span "Get Conversation Link" at bounding box center [770, 394] width 104 height 16
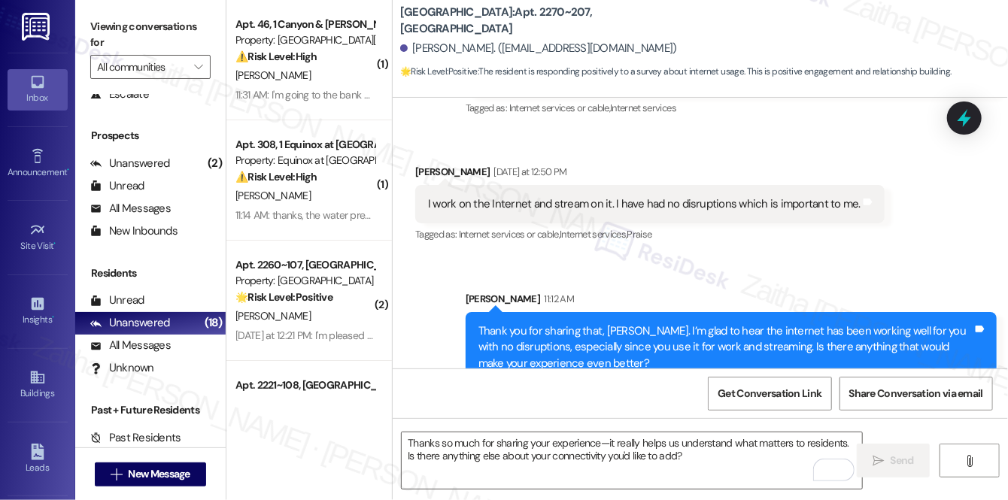
scroll to position [4480, 0]
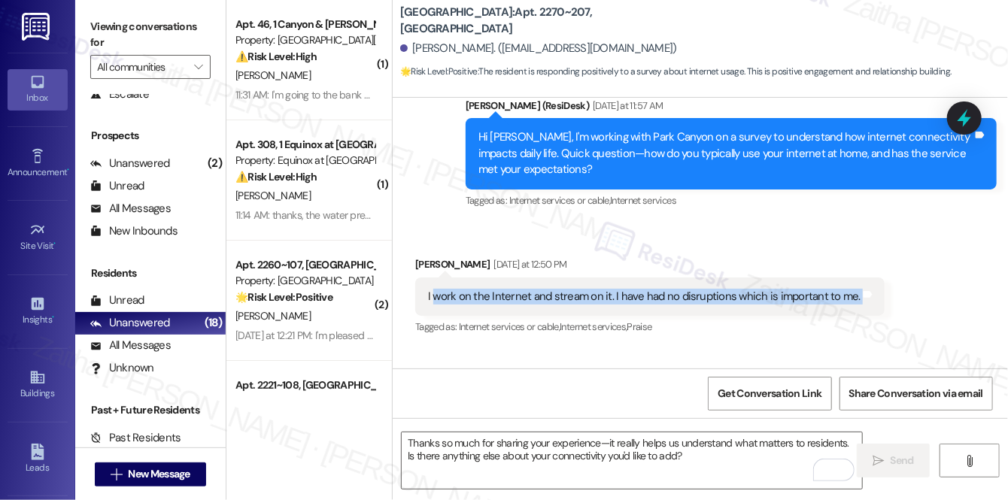
drag, startPoint x: 431, startPoint y: 278, endPoint x: 853, endPoint y: 293, distance: 422.3
click at [853, 293] on div "I work on the Internet and stream on it. I have had no disruptions which is imp…" at bounding box center [649, 297] width 469 height 38
copy div "work on the Internet and stream on it. I have had no disruptions which is impor…"
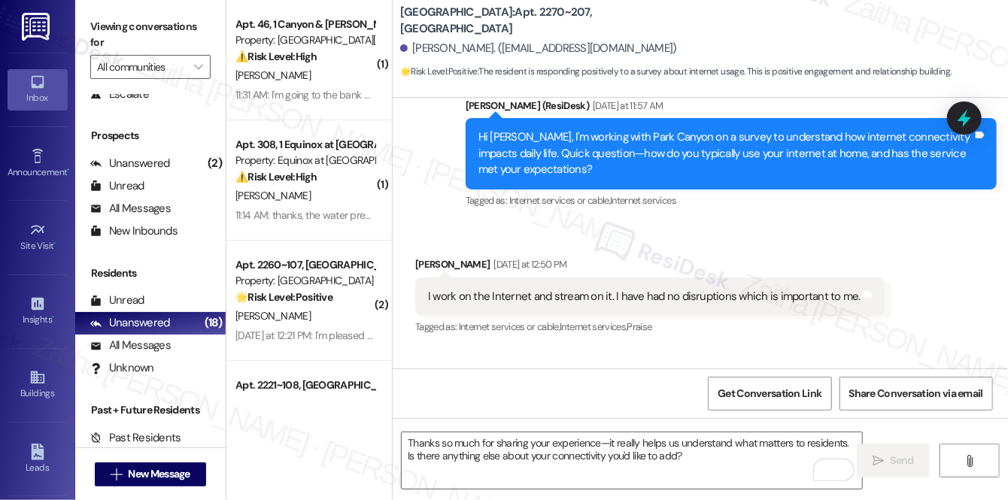
click at [864, 331] on div "Received via SMS Terrie Harper Yesterday at 12:50 PM I work on the Internet and…" at bounding box center [650, 297] width 492 height 105
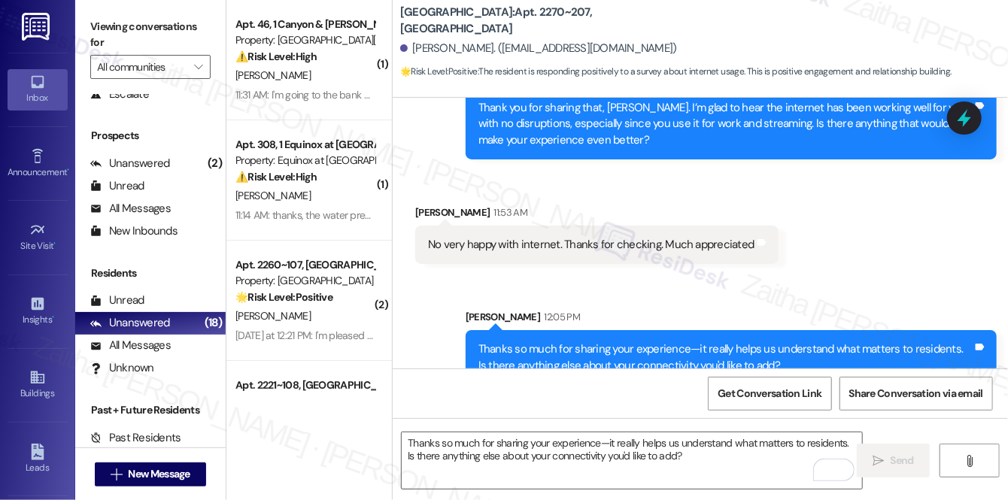
scroll to position [4807, 0]
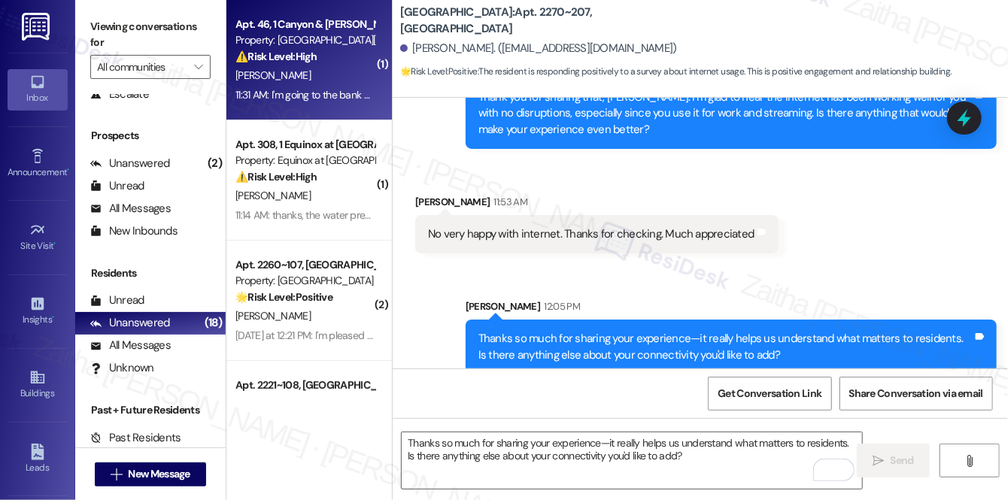
click at [330, 60] on div "⚠️ Risk Level: High The resident is having issues setting up the payment portal…" at bounding box center [304, 57] width 139 height 16
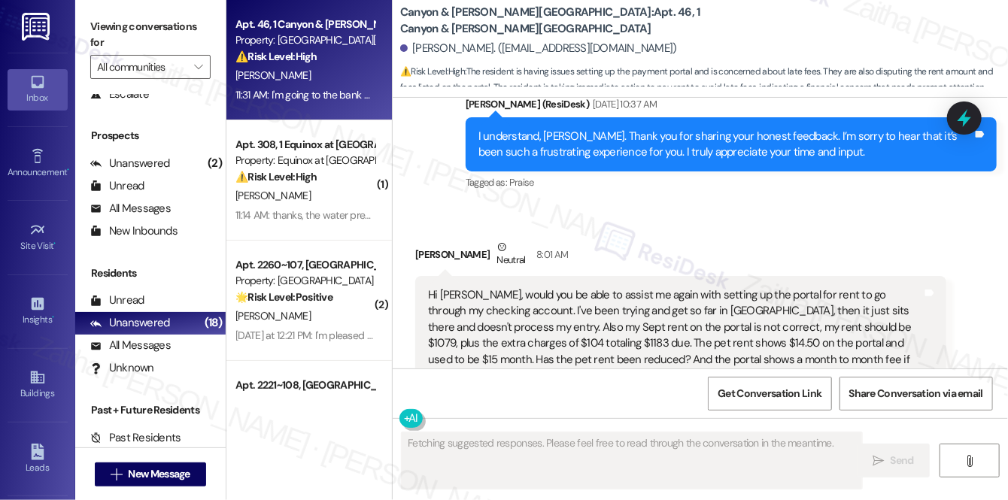
scroll to position [16132, 0]
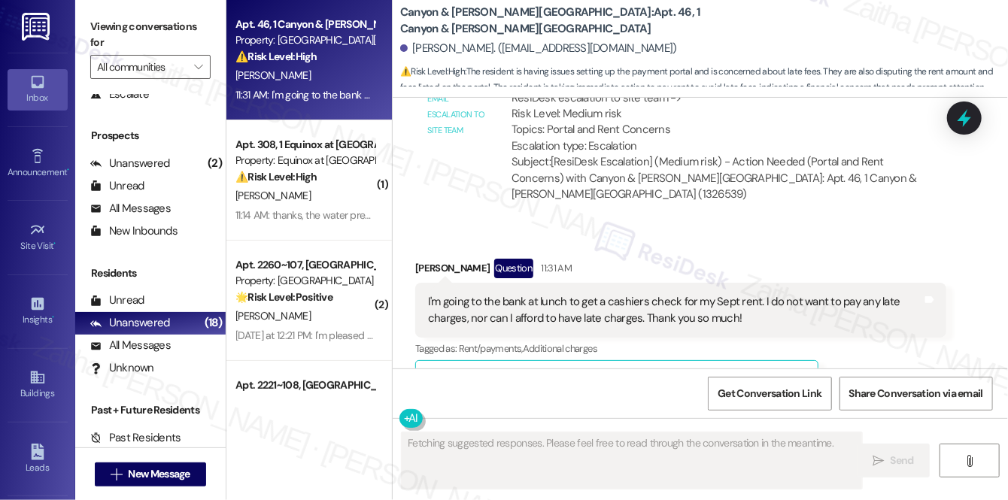
click at [710, 372] on button "Hide Suggestions" at bounding box center [711, 379] width 30 height 15
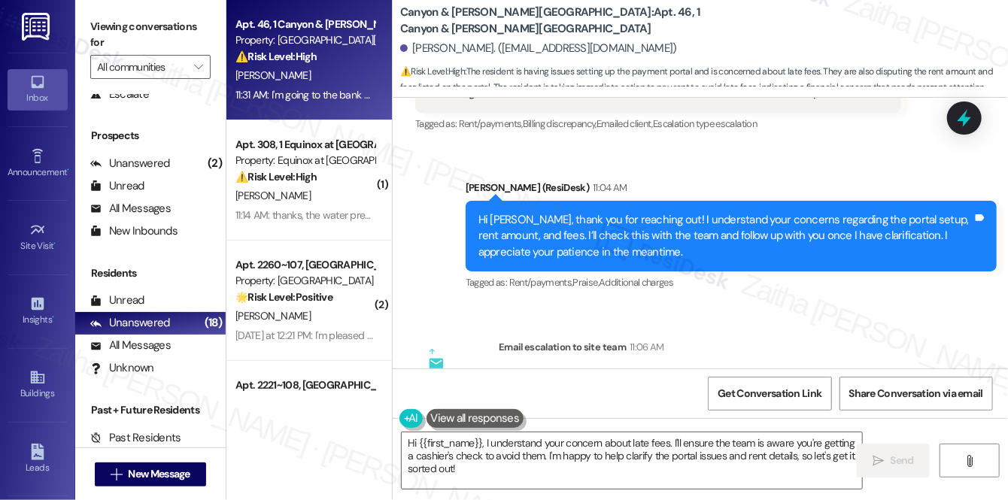
scroll to position [15881, 0]
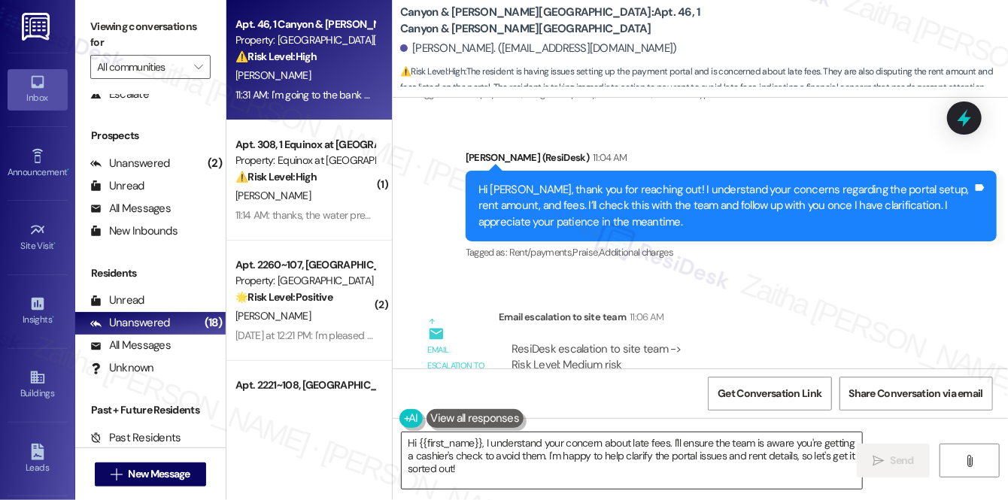
click at [412, 445] on textarea "Hi {{first_name}}, I understand your concern about late fees. I'll ensure the t…" at bounding box center [632, 461] width 460 height 56
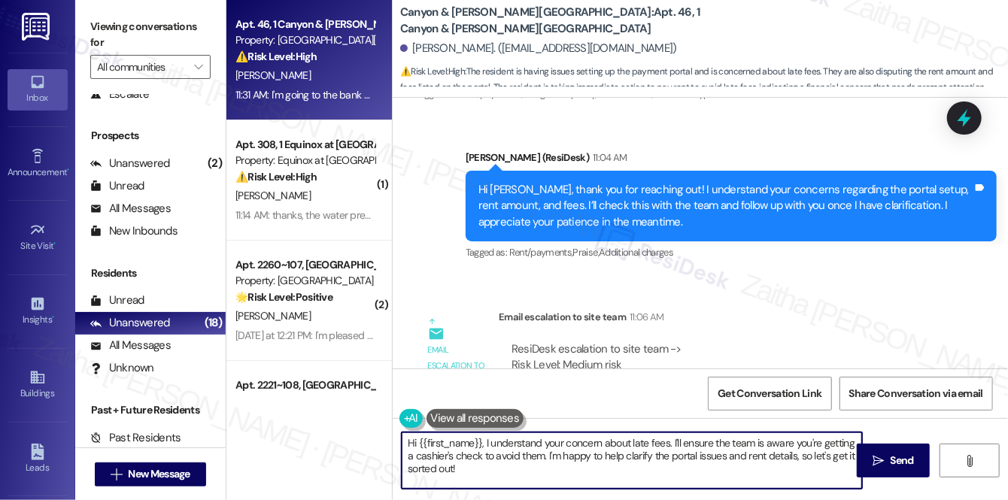
click at [412, 445] on textarea "Hi {{first_name}}, I understand your concern about late fees. I'll ensure the t…" at bounding box center [632, 461] width 460 height 56
drag, startPoint x: 794, startPoint y: 442, endPoint x: 612, endPoint y: 437, distance: 181.4
click at [609, 439] on textarea "Thank you for letting me know, {{first_name}}. I understand your concern about …" at bounding box center [632, 461] width 460 height 56
click at [756, 443] on textarea "Thank you for letting me know, {{first_name}}. I'll ensure the team is aware yo…" at bounding box center [632, 461] width 460 height 56
click at [724, 442] on textarea "Thank you for letting me know, {{first_name}}. I'll ensure the team is aware yo…" at bounding box center [632, 461] width 460 height 56
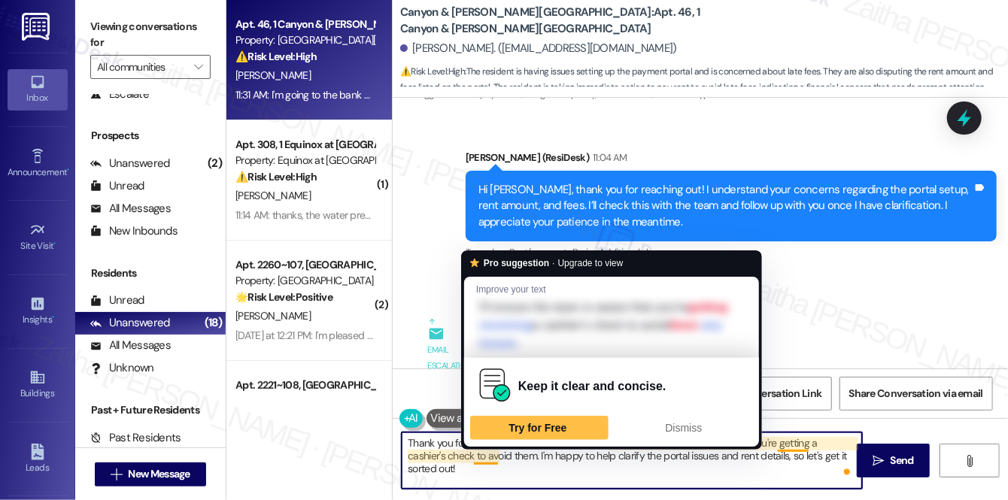
click at [478, 454] on textarea "Thank you for letting me know, {{first_name}}. I'll ensure the team is aware th…" at bounding box center [632, 461] width 460 height 56
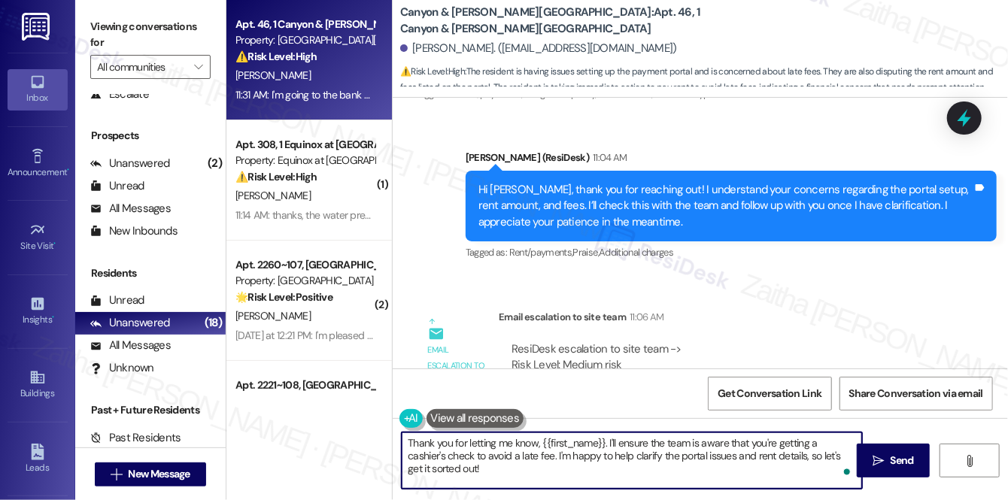
click at [477, 458] on textarea "Thank you for letting me know, {{first_name}}. I'll ensure the team is aware th…" at bounding box center [632, 461] width 460 height 56
drag, startPoint x: 517, startPoint y: 453, endPoint x: 521, endPoint y: 465, distance: 12.9
click at [521, 465] on textarea "Thank you for letting me know, {{first_name}}. I'll ensure the team is aware th…" at bounding box center [632, 461] width 460 height 56
click at [480, 457] on textarea "Thank you for letting me know, {{first_name}}. I'll ensure the team is aware th…" at bounding box center [632, 461] width 460 height 56
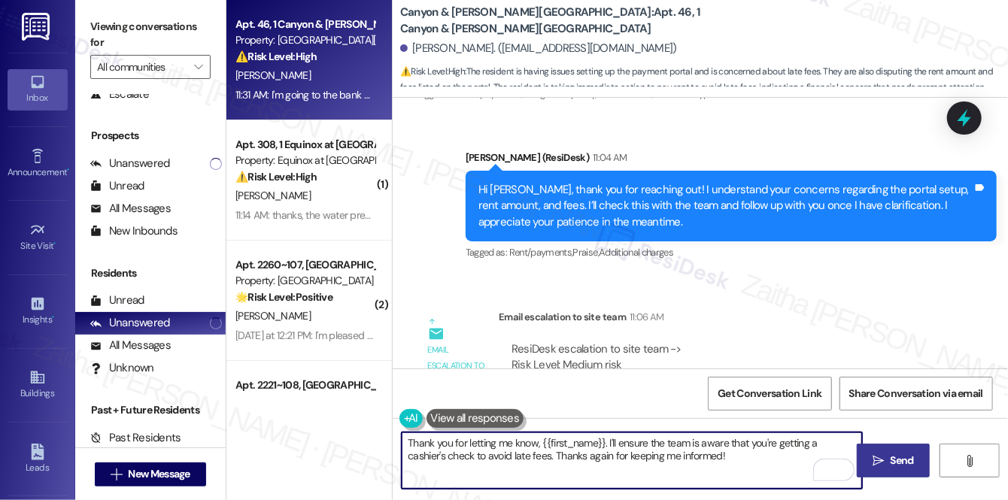
type textarea "Thank you for letting me know, {{first_name}}. I'll ensure the team is aware th…"
click at [889, 457] on span "Send" at bounding box center [902, 461] width 29 height 16
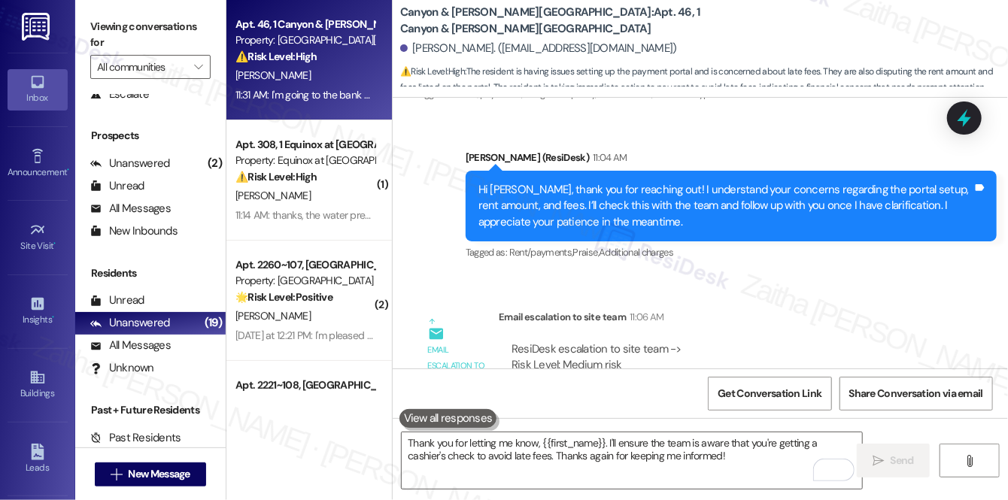
scroll to position [15932, 0]
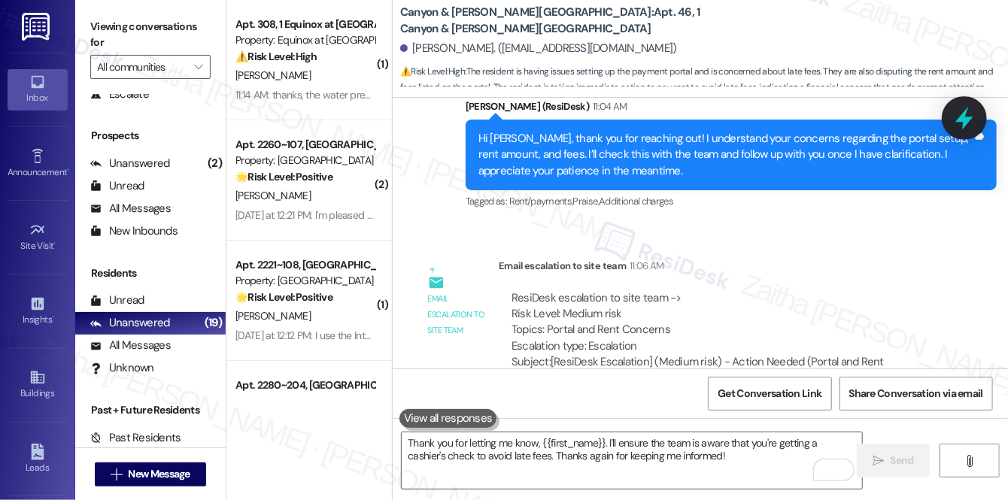
click at [962, 117] on icon at bounding box center [964, 118] width 18 height 23
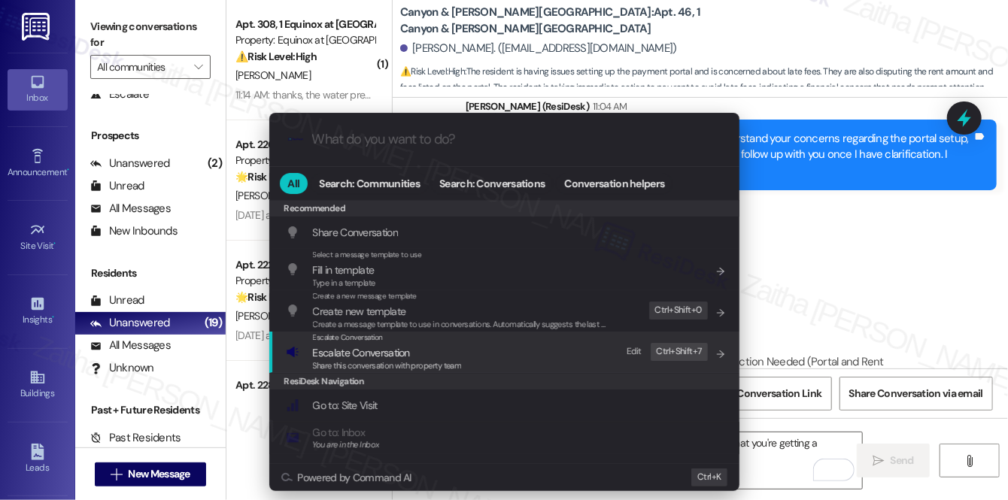
click at [361, 354] on span "Escalate Conversation" at bounding box center [361, 353] width 97 height 14
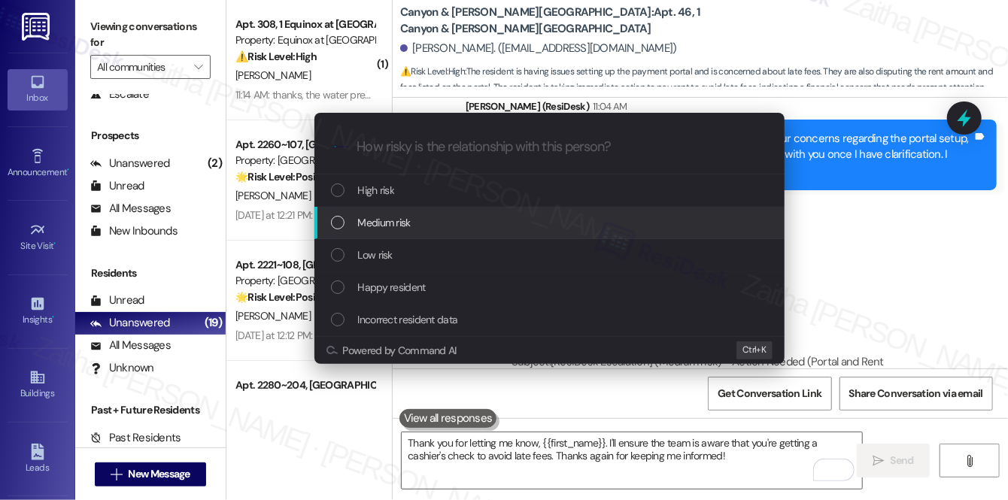
click at [411, 213] on div "Medium risk" at bounding box center [549, 223] width 470 height 32
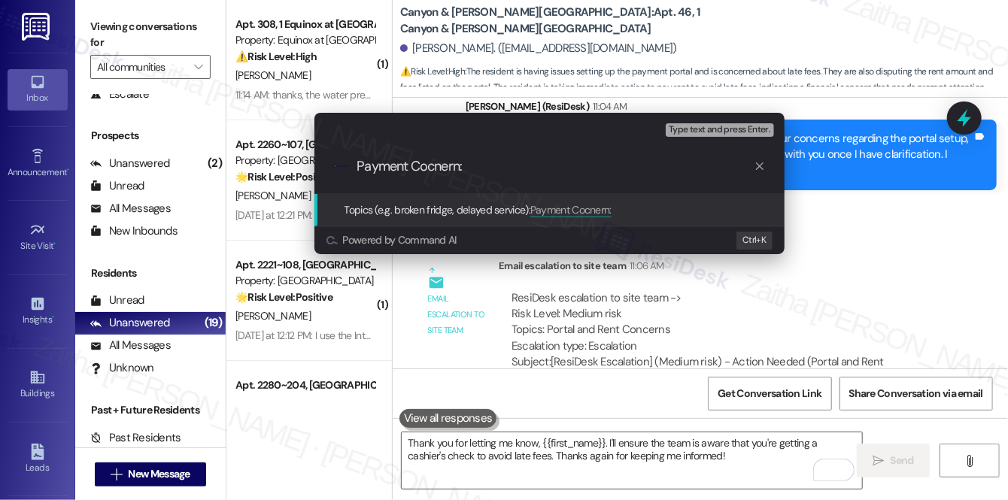
type input "Payment Cocnern"
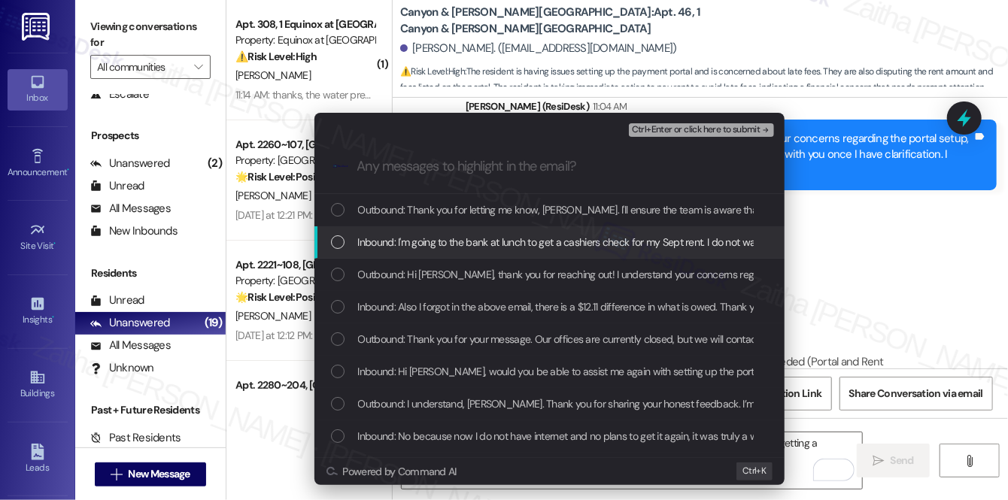
click at [418, 239] on span "Inbound: I'm going to the bank at lunch to get a cashiers check for my Sept ren…" at bounding box center [741, 242] width 767 height 17
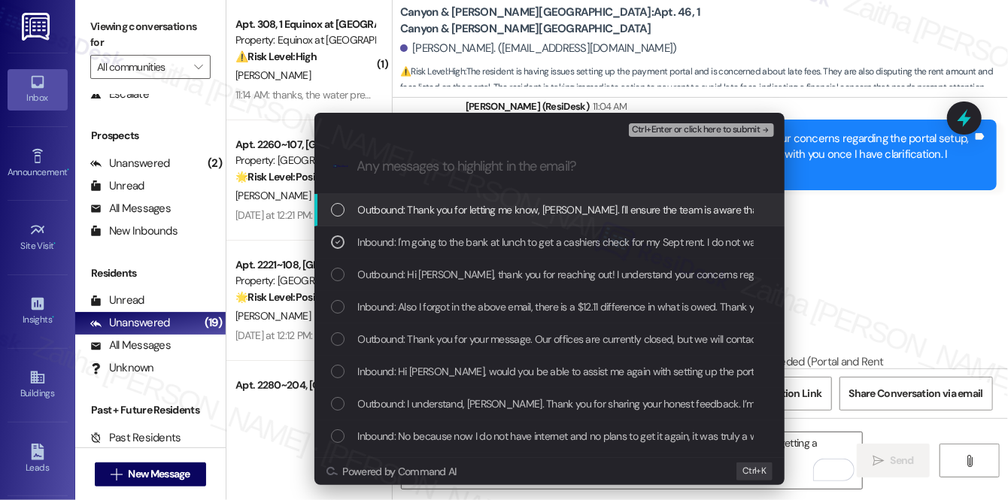
click at [734, 131] on span "Ctrl+Enter or click here to submit" at bounding box center [696, 130] width 129 height 11
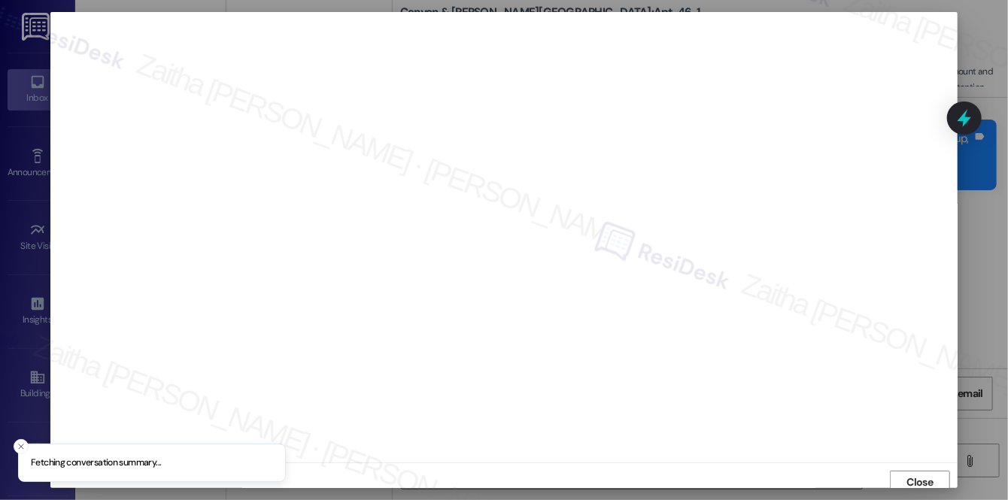
scroll to position [6, 0]
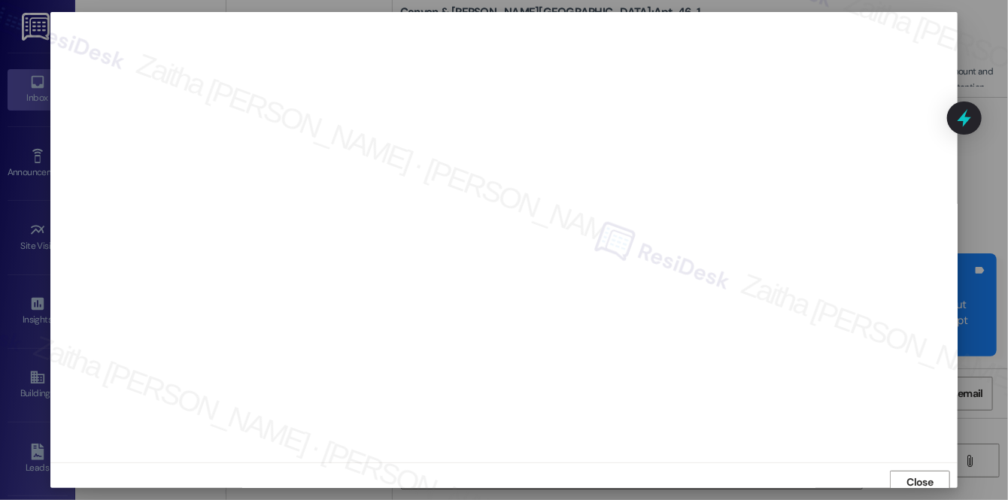
scroll to position [6, 0]
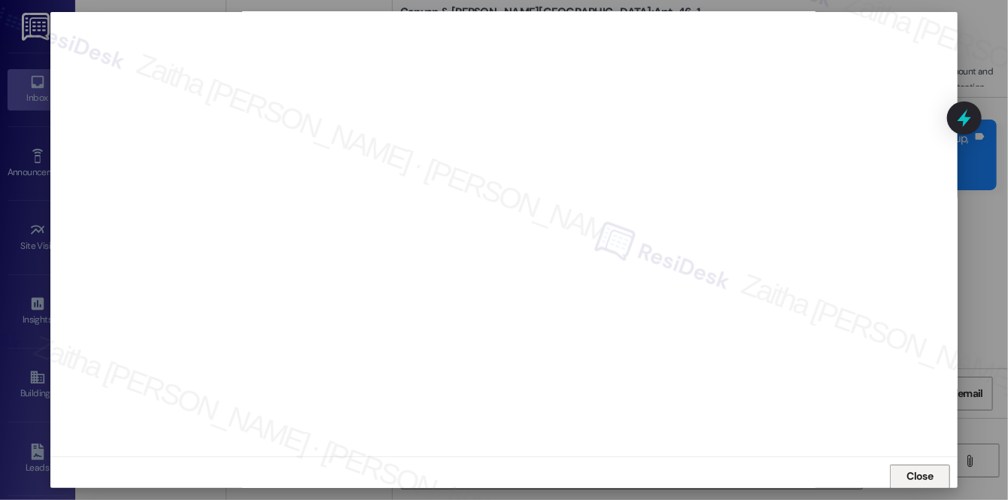
click at [918, 481] on span "Close" at bounding box center [920, 477] width 26 height 16
